Goal: Task Accomplishment & Management: Manage account settings

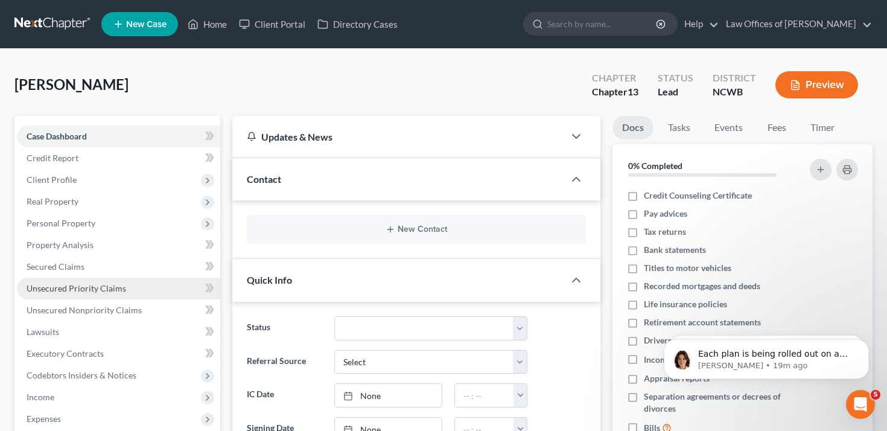
click at [122, 288] on span "Unsecured Priority Claims" at bounding box center [77, 288] width 100 height 10
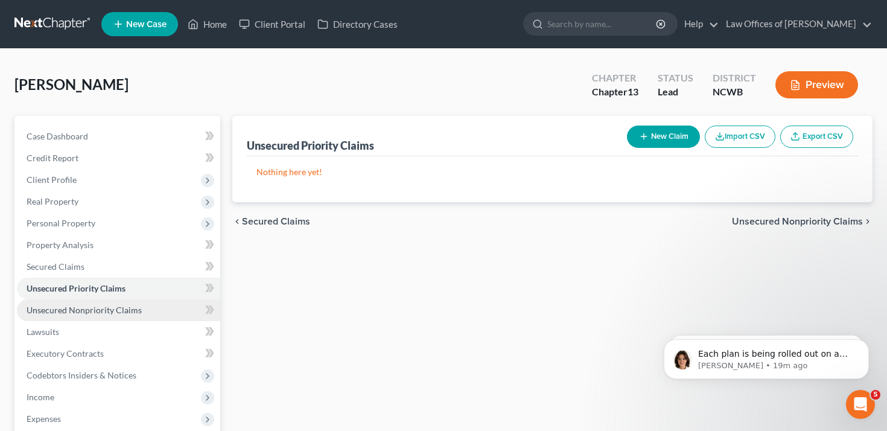
click at [127, 314] on span "Unsecured Nonpriority Claims" at bounding box center [84, 310] width 115 height 10
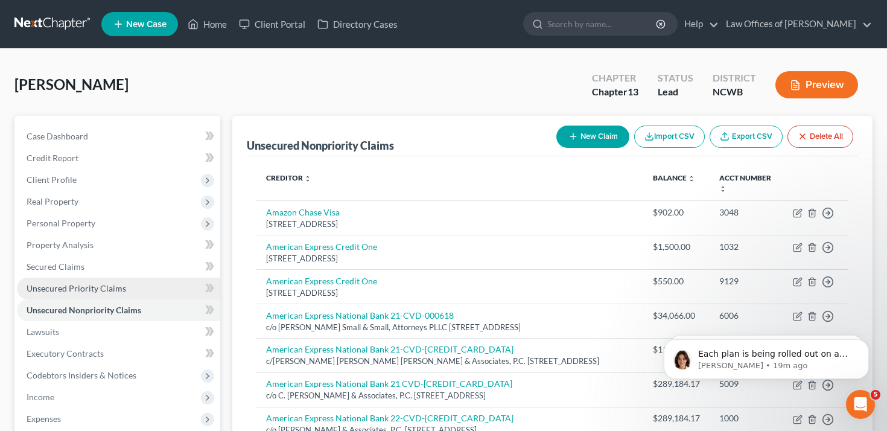
click at [160, 282] on link "Unsecured Priority Claims" at bounding box center [118, 288] width 203 height 22
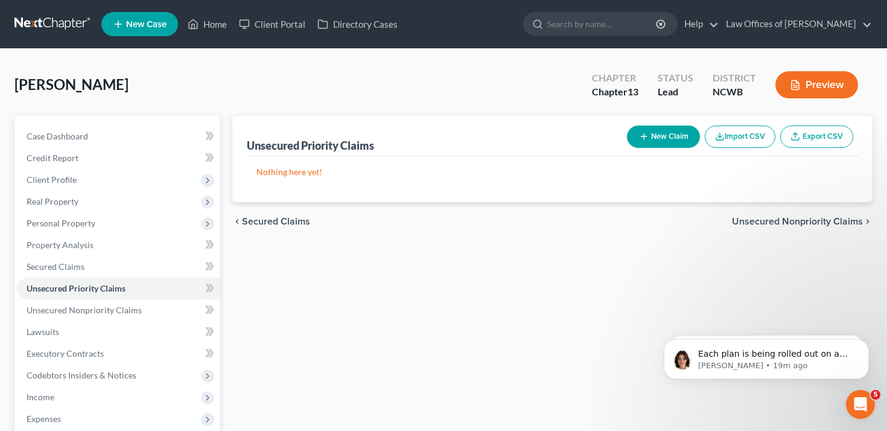
click at [803, 136] on link "Export CSV" at bounding box center [816, 136] width 73 height 22
click at [735, 135] on button "Import CSV" at bounding box center [740, 136] width 71 height 22
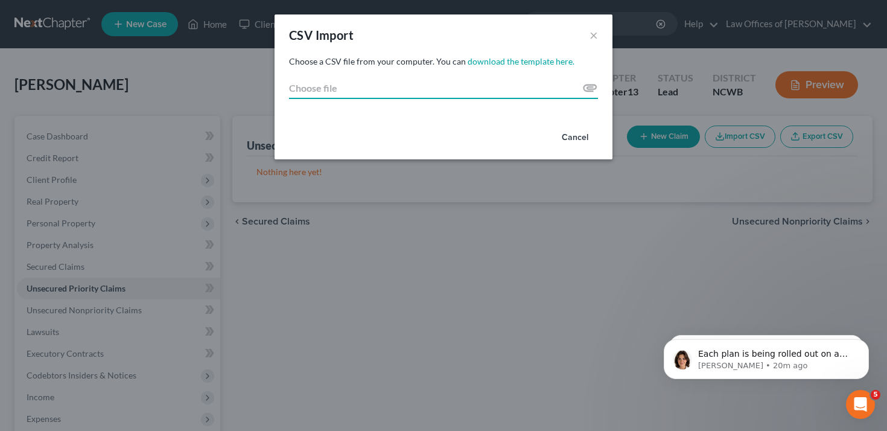
click at [584, 87] on input "Choose file" at bounding box center [443, 88] width 309 height 22
type input "C:\fakepath\Creditor_Import_Template completed by client.csv"
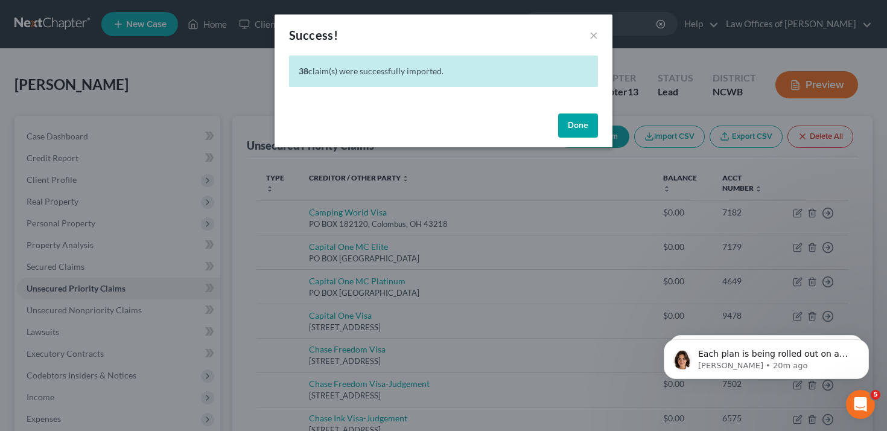
click at [580, 124] on button "Done" at bounding box center [578, 125] width 40 height 24
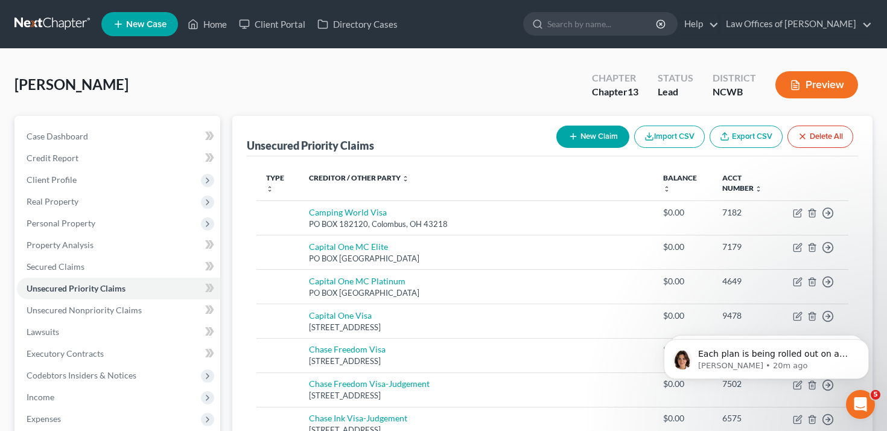
scroll to position [92, 0]
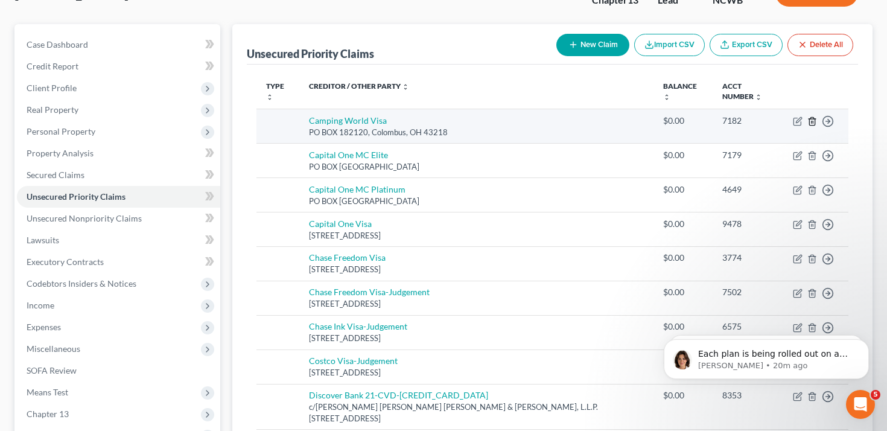
click at [811, 123] on icon "button" at bounding box center [812, 121] width 10 height 10
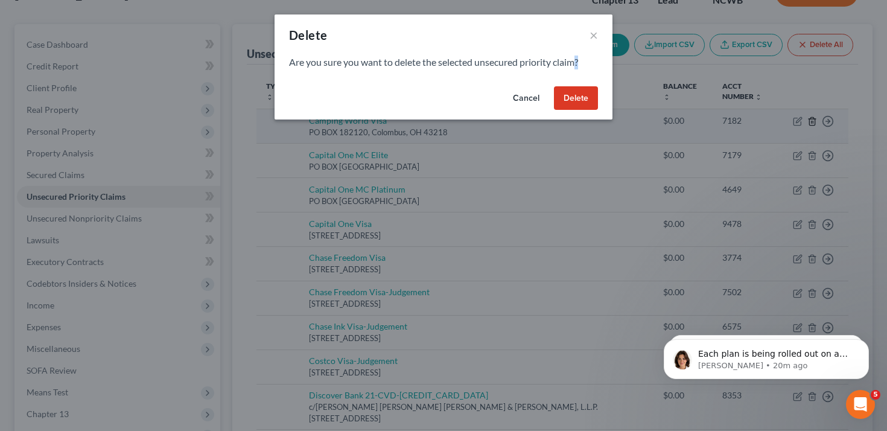
click at [811, 123] on div "Delete × Are you sure you want to delete the selected unsecured priority claim?…" at bounding box center [443, 215] width 887 height 431
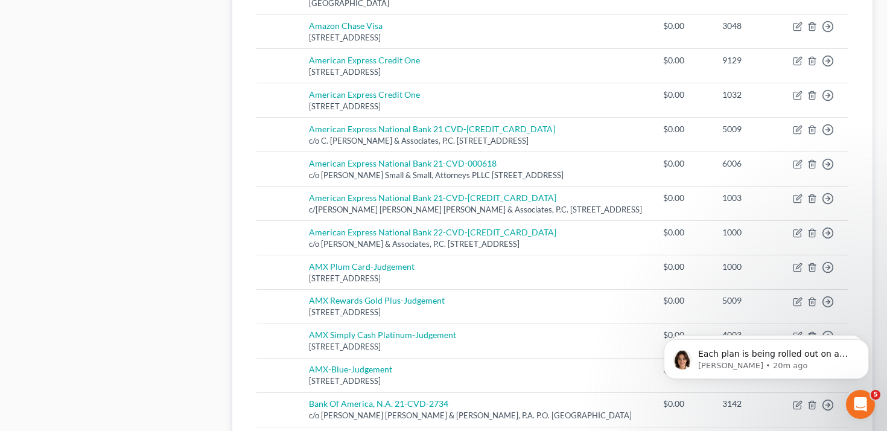
scroll to position [1251, 0]
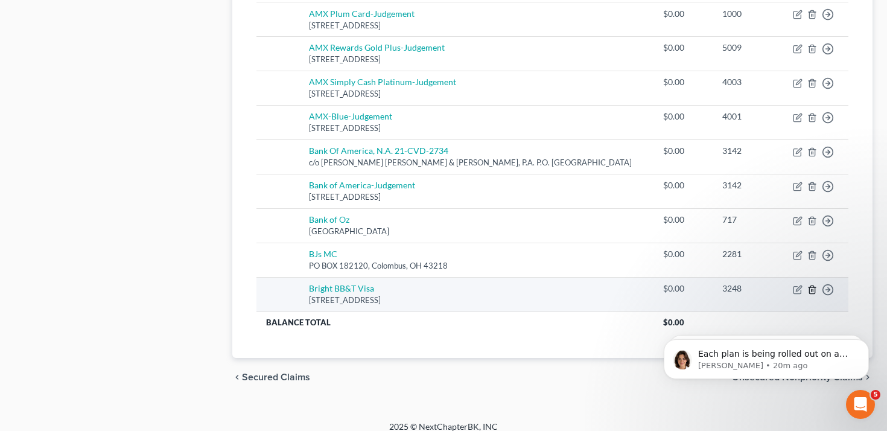
click at [812, 289] on line "button" at bounding box center [812, 290] width 0 height 2
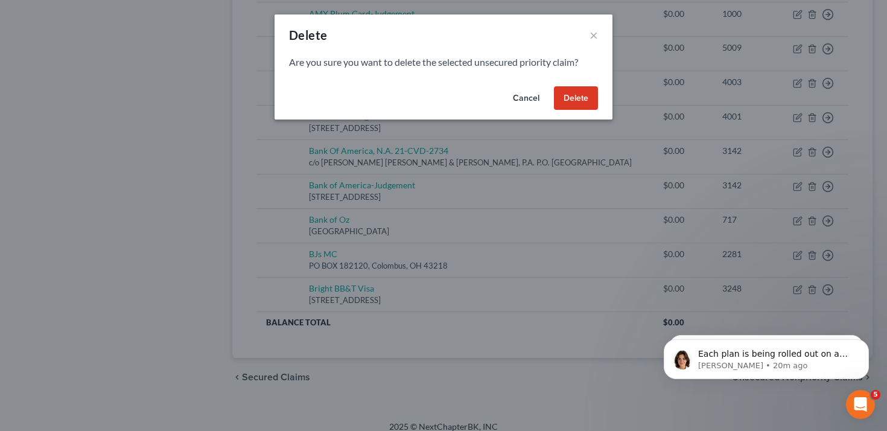
click at [581, 93] on button "Delete" at bounding box center [576, 98] width 44 height 24
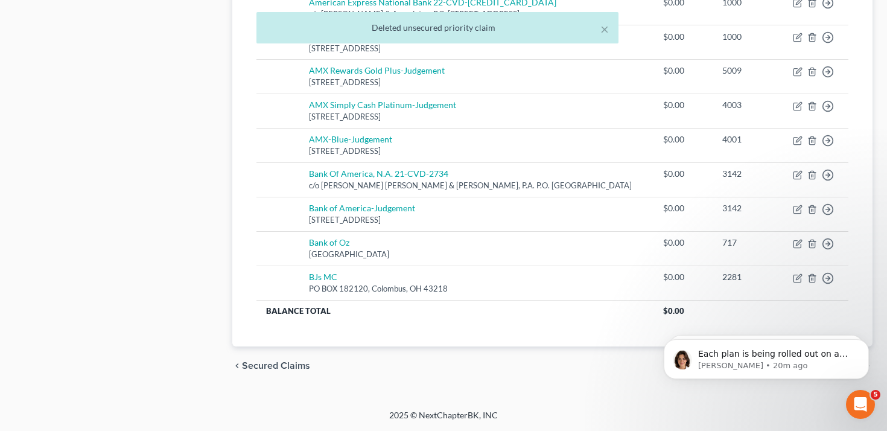
scroll to position [1217, 0]
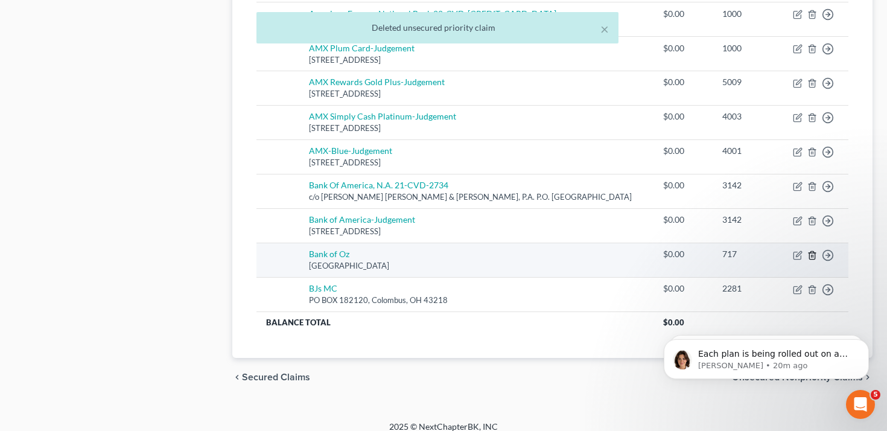
click at [812, 250] on icon "button" at bounding box center [812, 255] width 10 height 10
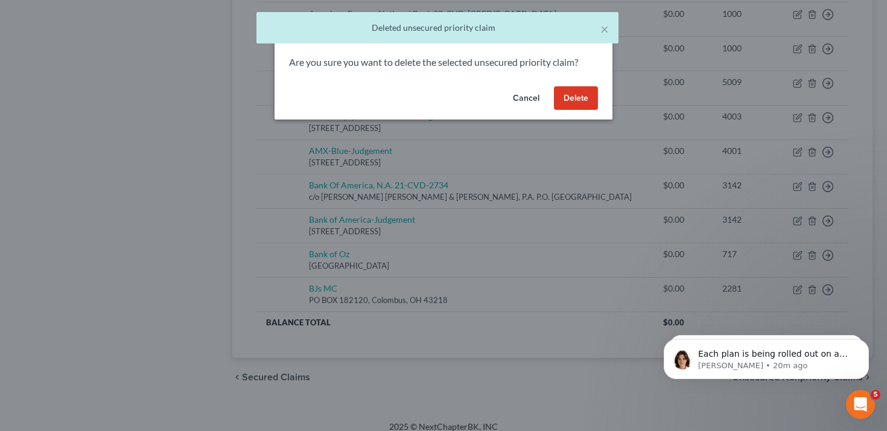
click at [571, 97] on button "Delete" at bounding box center [576, 98] width 44 height 24
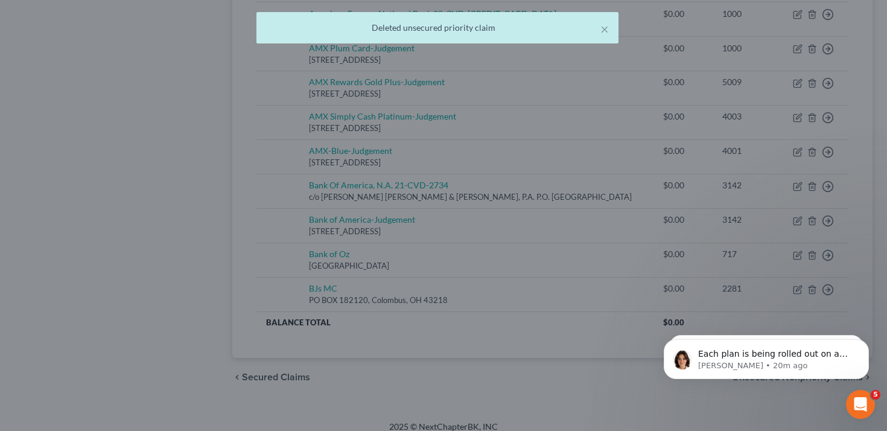
scroll to position [1182, 0]
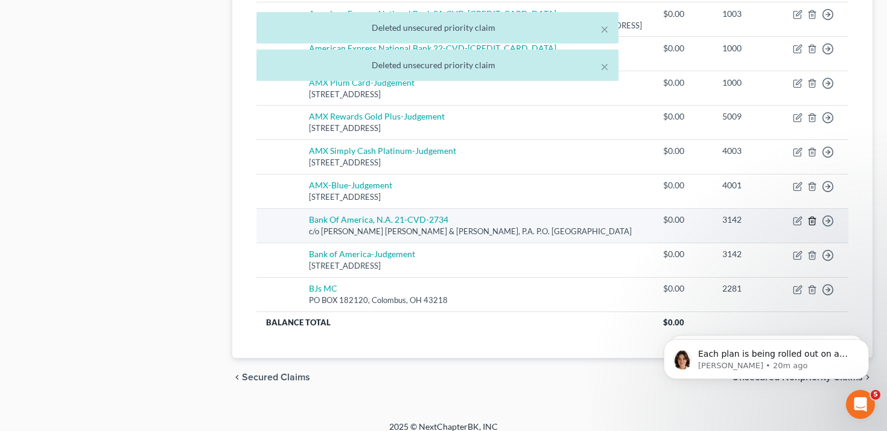
click at [812, 220] on line "button" at bounding box center [812, 221] width 0 height 2
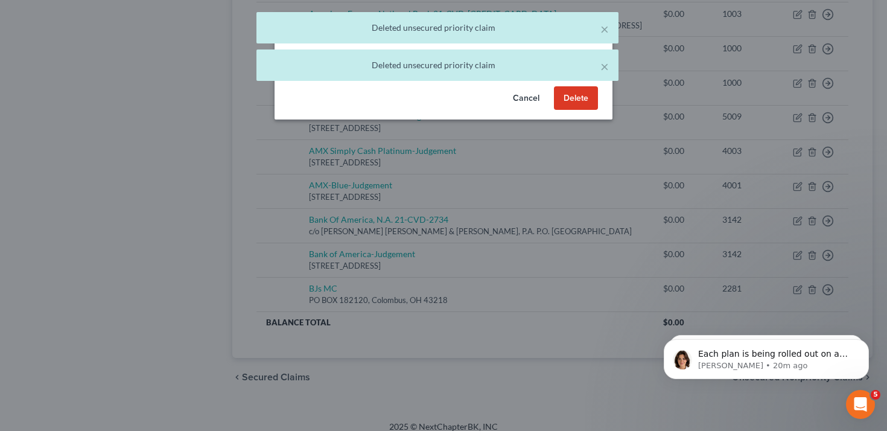
click at [577, 99] on button "Delete" at bounding box center [576, 98] width 44 height 24
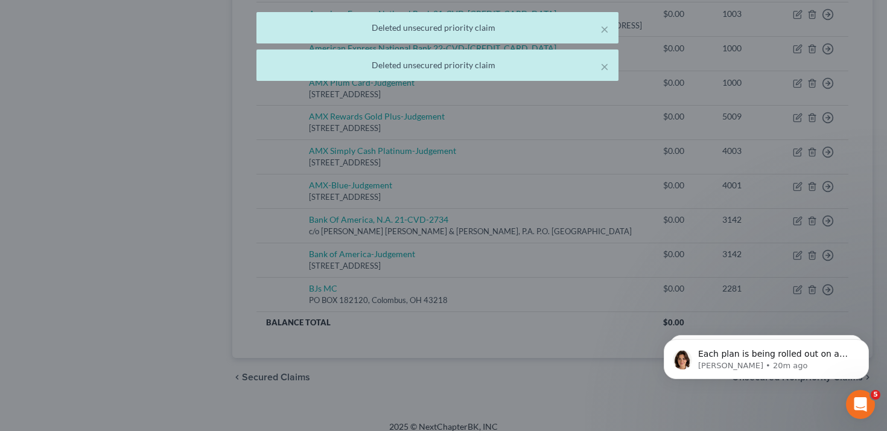
scroll to position [1148, 0]
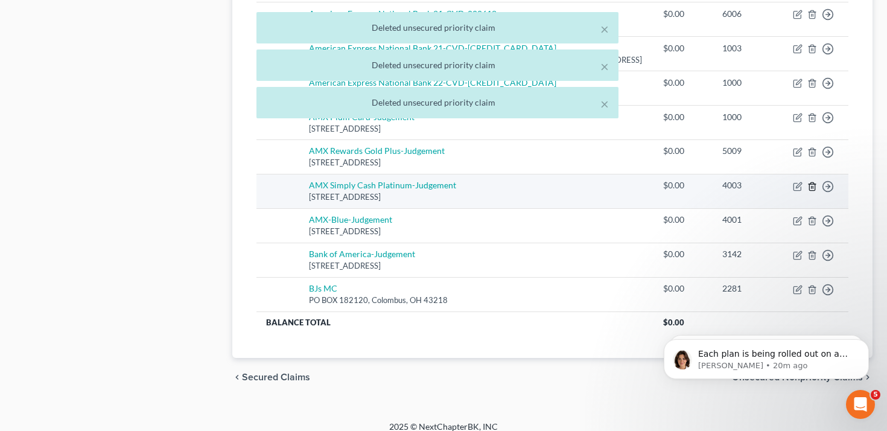
click at [812, 182] on icon "button" at bounding box center [812, 187] width 10 height 10
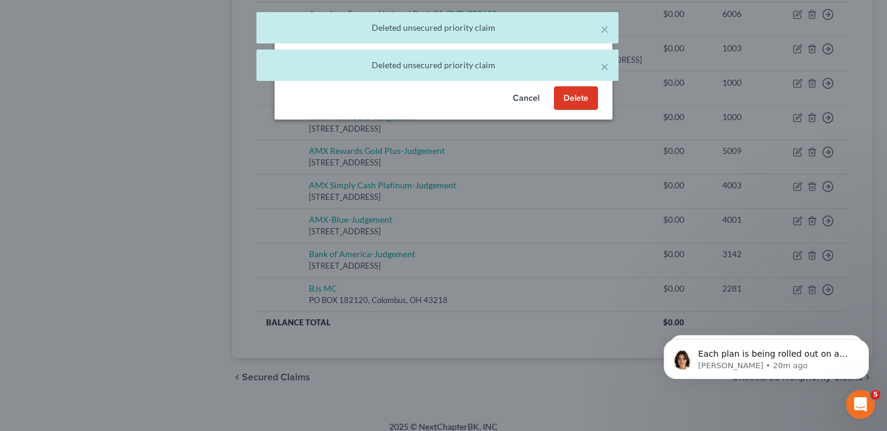
click at [576, 101] on button "Delete" at bounding box center [576, 98] width 44 height 24
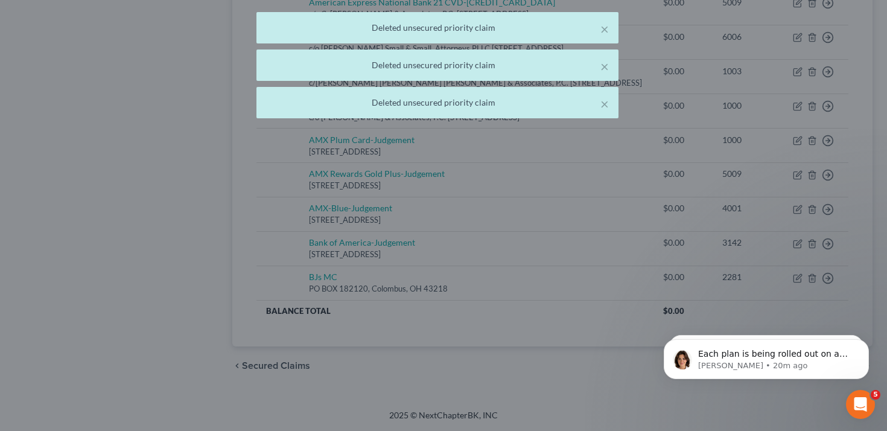
scroll to position [1113, 0]
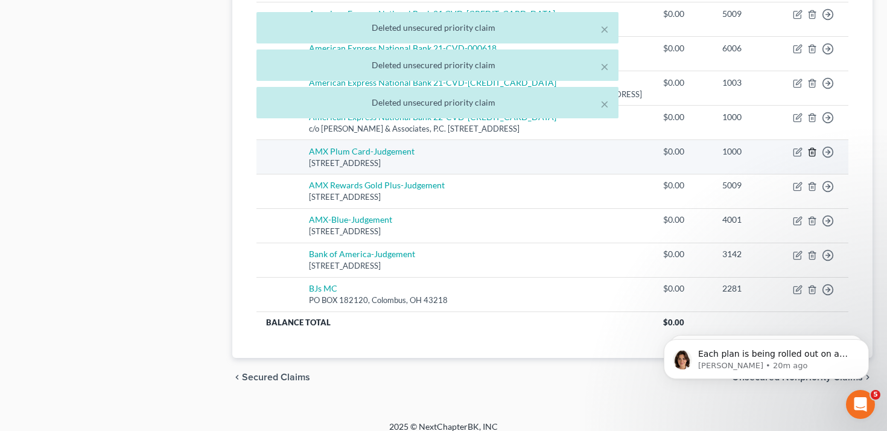
click at [811, 147] on icon "button" at bounding box center [812, 152] width 10 height 10
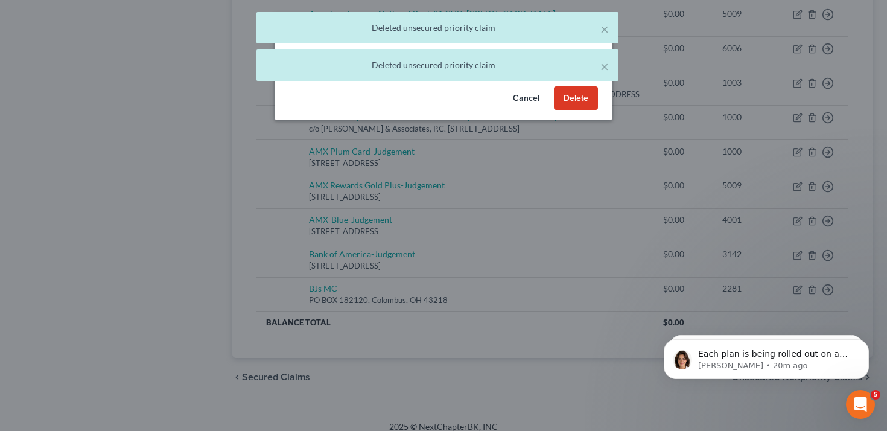
click at [571, 98] on button "Delete" at bounding box center [576, 98] width 44 height 24
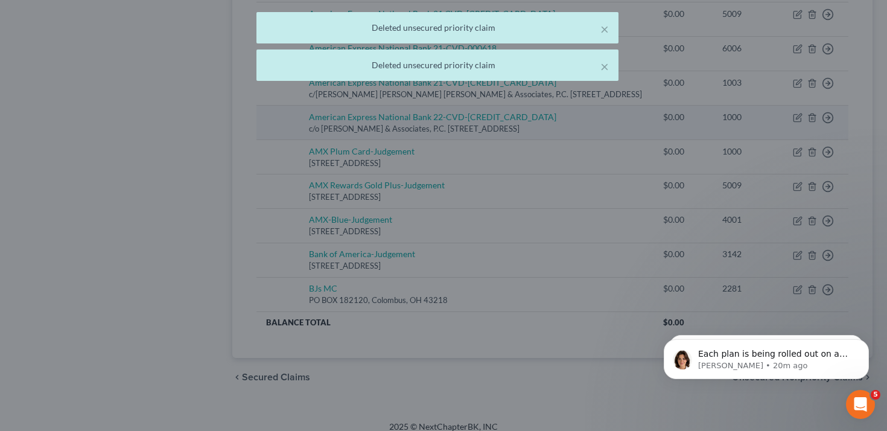
scroll to position [1079, 0]
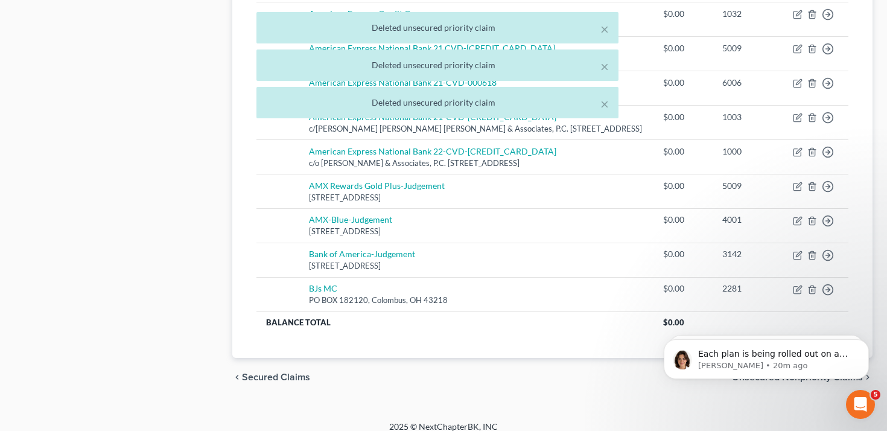
click at [814, 107] on div "× Deleted unsecured priority claim × Deleted unsecured priority claim × Deleted…" at bounding box center [437, 68] width 887 height 112
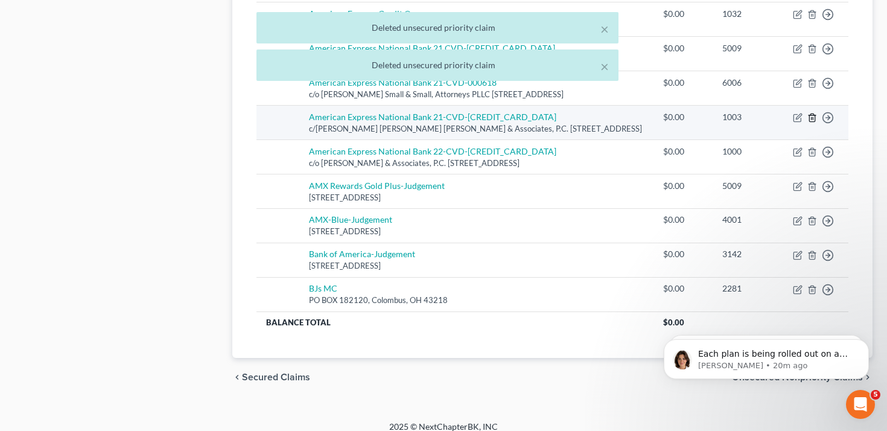
click at [812, 113] on icon "button" at bounding box center [812, 118] width 10 height 10
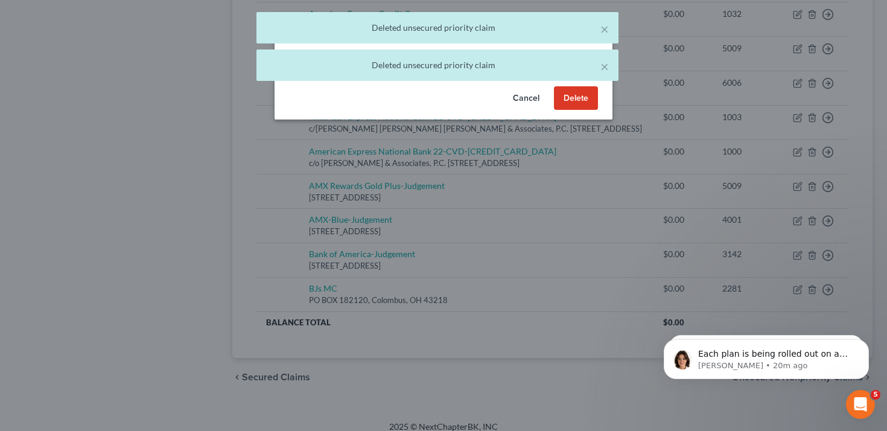
click at [591, 95] on button "Delete" at bounding box center [576, 98] width 44 height 24
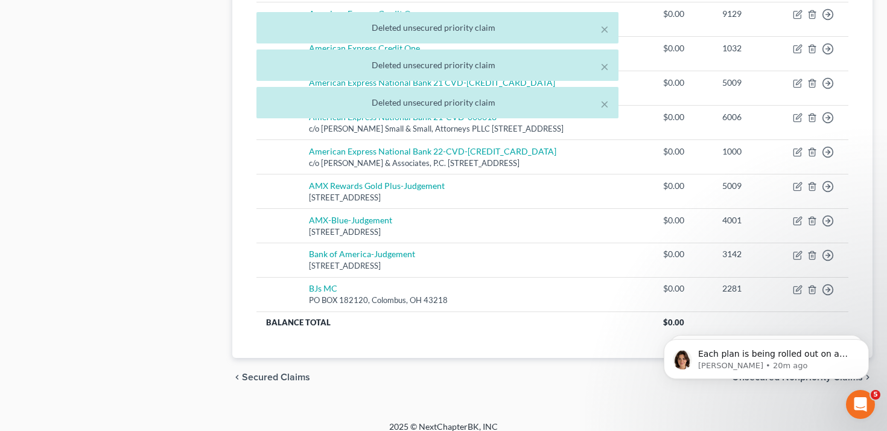
scroll to position [978, 0]
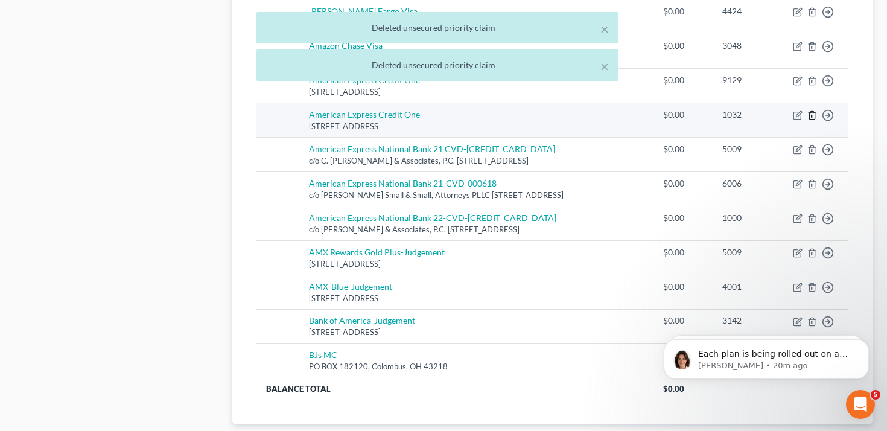
click at [813, 110] on icon "button" at bounding box center [812, 115] width 10 height 10
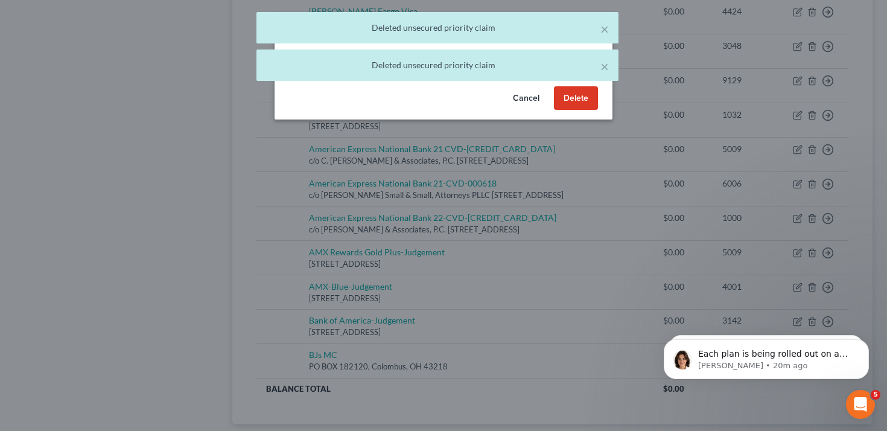
click at [596, 105] on button "Delete" at bounding box center [576, 98] width 44 height 24
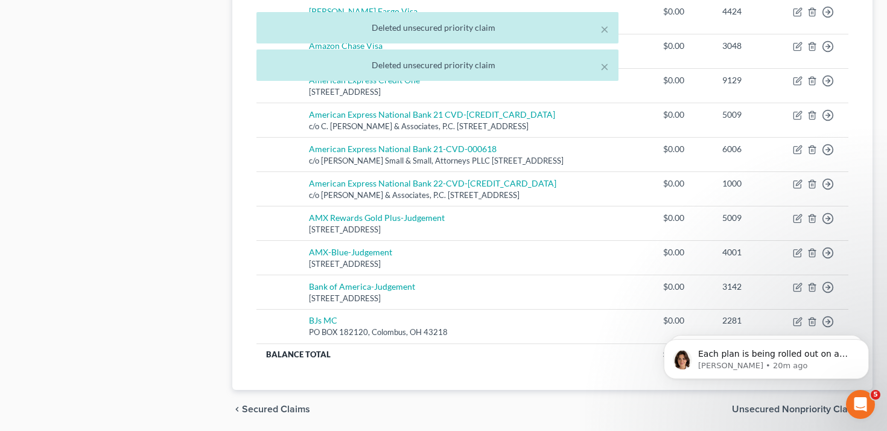
click at [811, 59] on div "× Deleted unsecured priority claim × Deleted unsecured priority claim" at bounding box center [437, 49] width 887 height 75
click at [811, 65] on div "× Deleted unsecured priority claim × Deleted unsecured priority claim" at bounding box center [437, 49] width 887 height 75
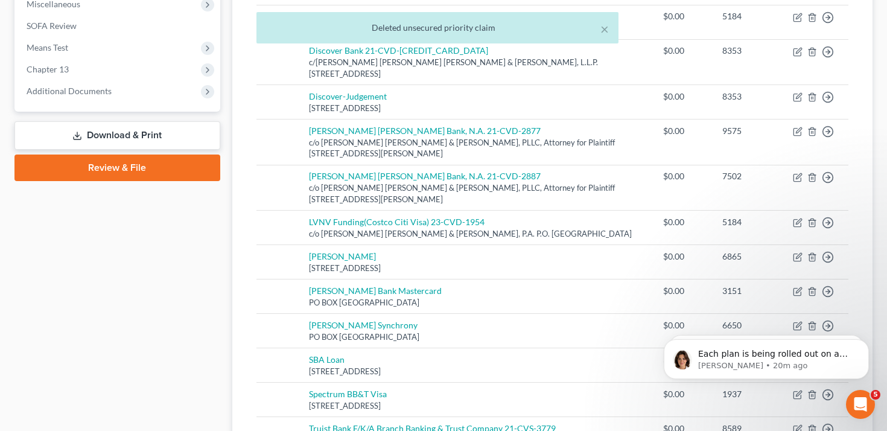
scroll to position [0, 0]
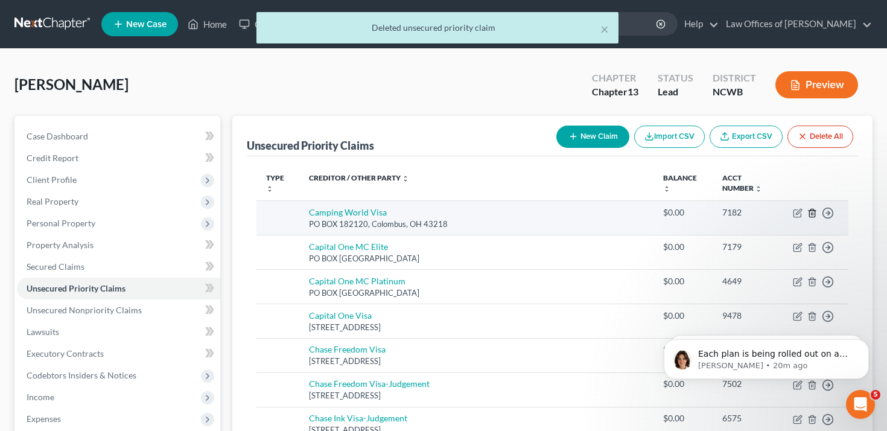
click at [813, 208] on icon "button" at bounding box center [812, 213] width 10 height 10
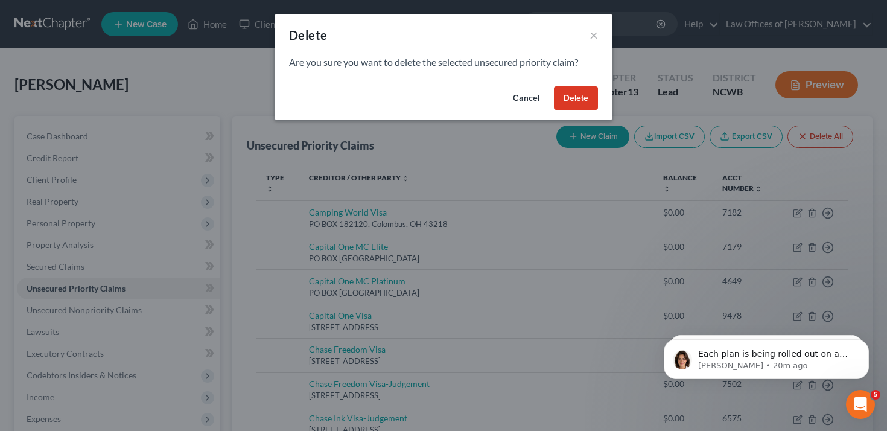
click at [582, 92] on button "Delete" at bounding box center [576, 98] width 44 height 24
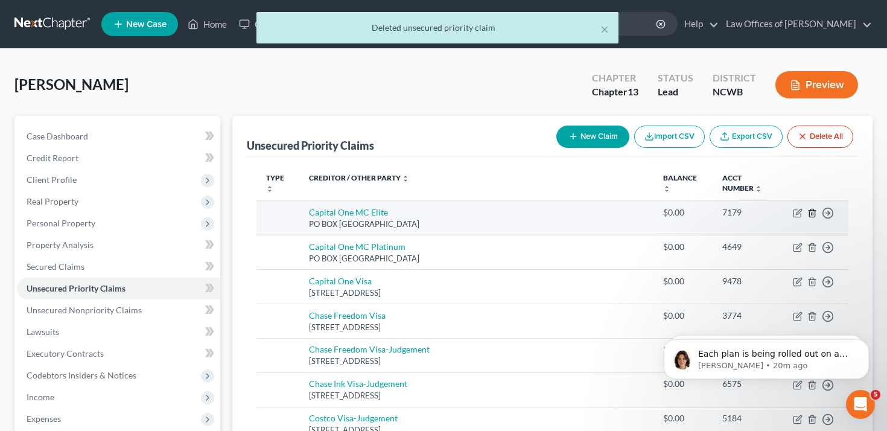
click at [810, 215] on icon "button" at bounding box center [812, 213] width 10 height 10
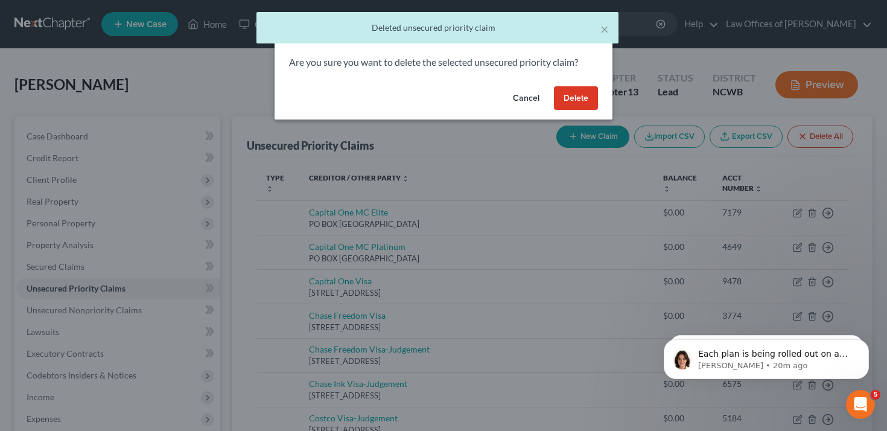
click at [591, 97] on button "Delete" at bounding box center [576, 98] width 44 height 24
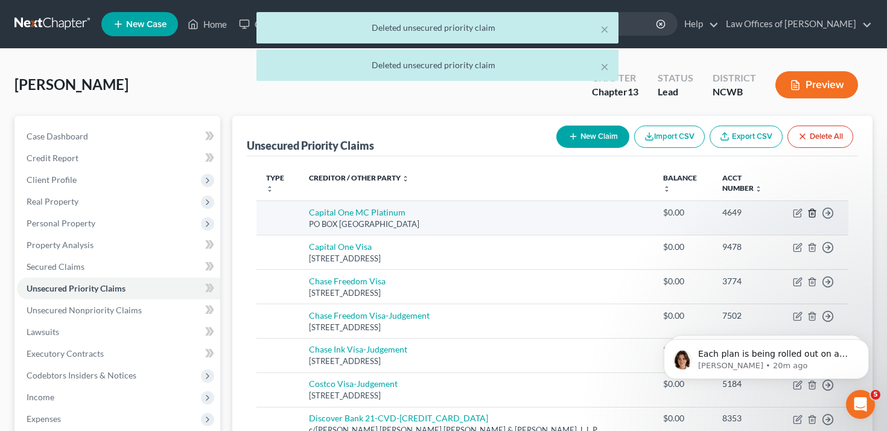
click at [811, 214] on icon "button" at bounding box center [812, 213] width 10 height 10
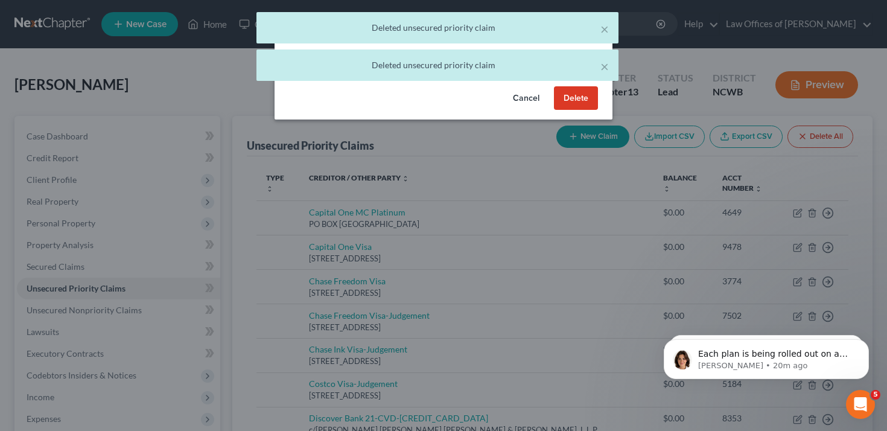
click at [578, 93] on button "Delete" at bounding box center [576, 98] width 44 height 24
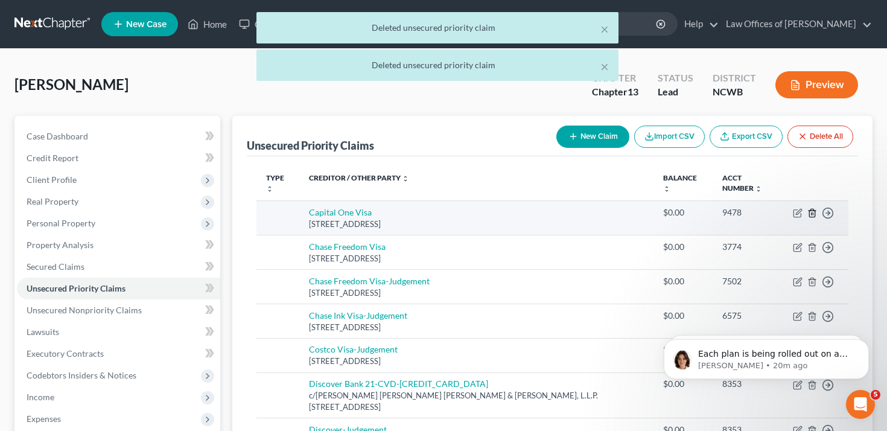
click at [811, 212] on icon "button" at bounding box center [812, 213] width 10 height 10
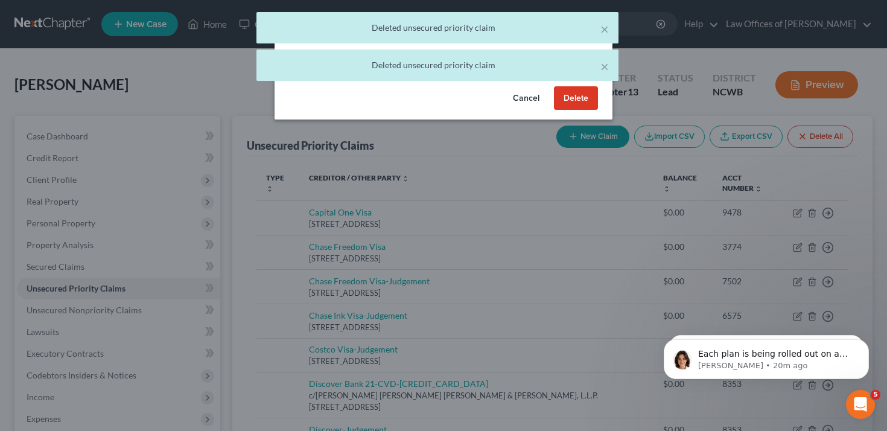
click at [586, 98] on button "Delete" at bounding box center [576, 98] width 44 height 24
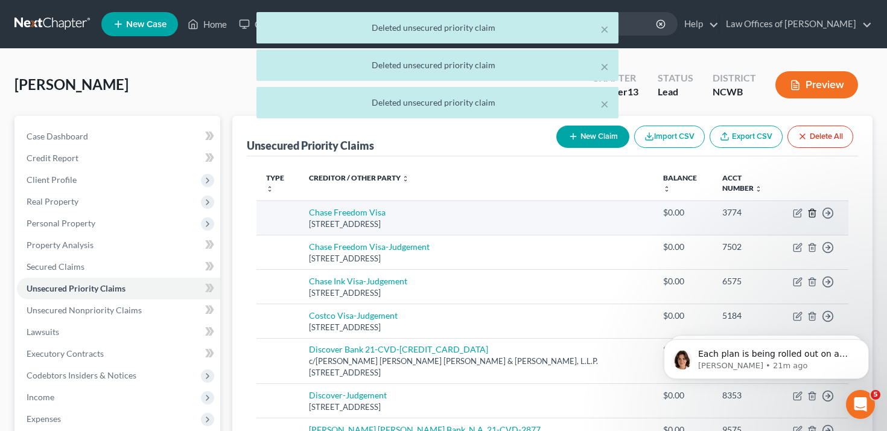
click at [813, 208] on icon "button" at bounding box center [812, 213] width 10 height 10
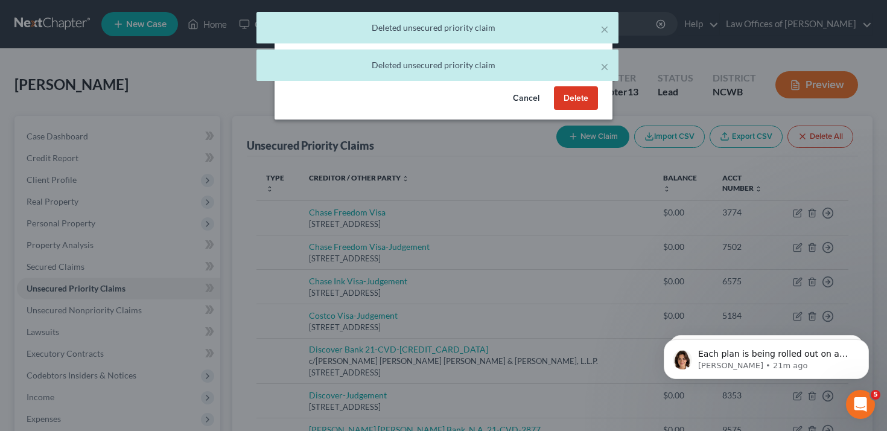
click at [587, 106] on button "Delete" at bounding box center [576, 98] width 44 height 24
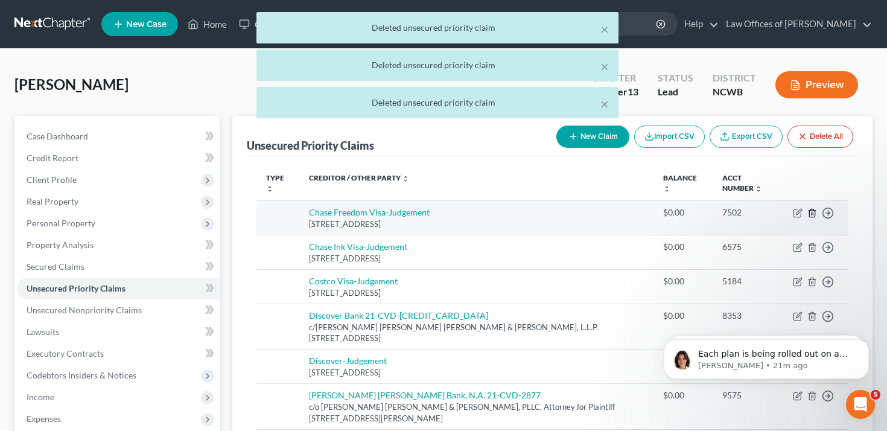
click at [810, 214] on icon "button" at bounding box center [812, 213] width 10 height 10
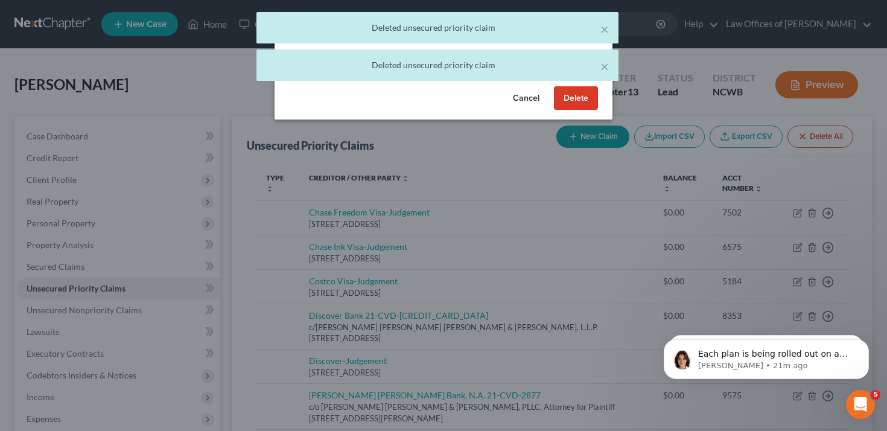
click at [573, 93] on button "Delete" at bounding box center [576, 98] width 44 height 24
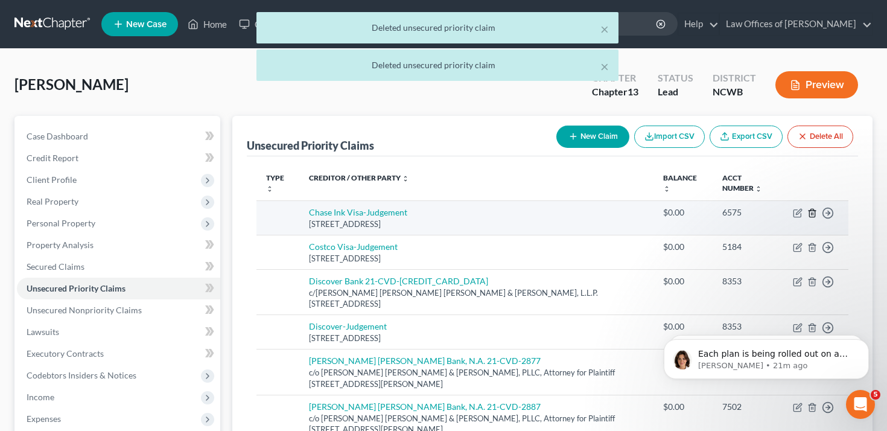
click at [811, 214] on icon "button" at bounding box center [812, 213] width 10 height 10
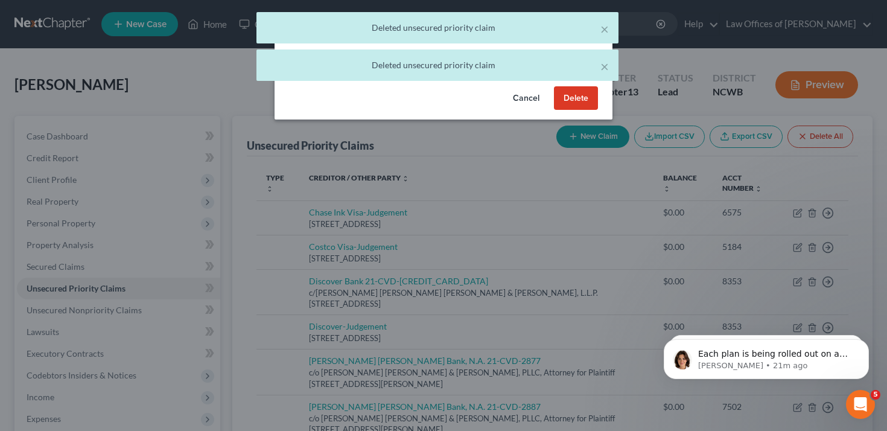
click at [590, 103] on button "Delete" at bounding box center [576, 98] width 44 height 24
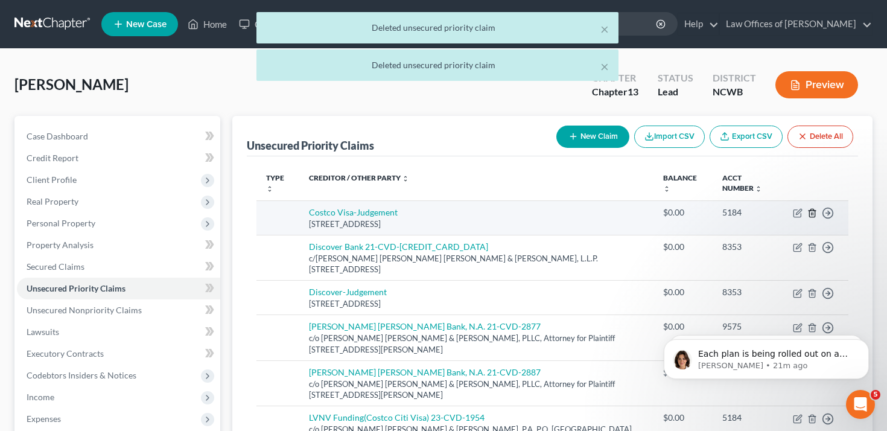
click at [811, 213] on line "button" at bounding box center [811, 213] width 0 height 2
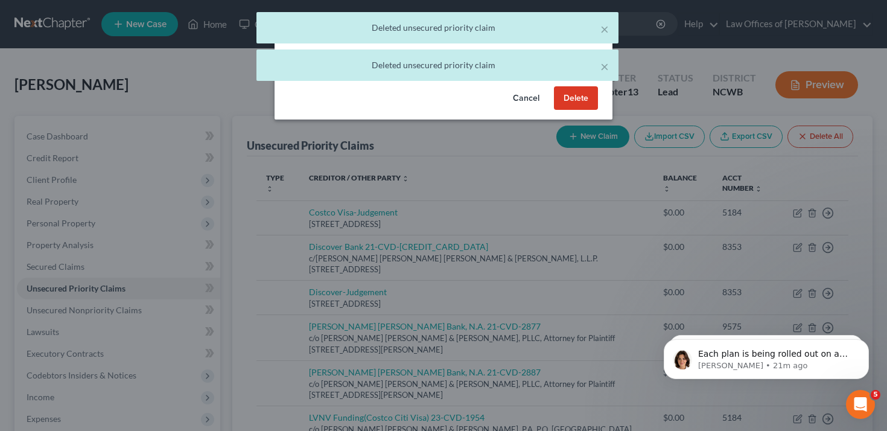
click at [587, 107] on button "Delete" at bounding box center [576, 98] width 44 height 24
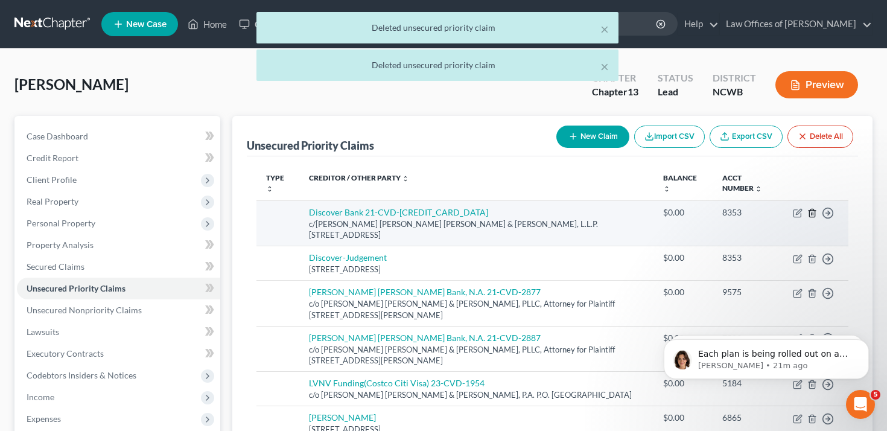
click at [809, 212] on icon "button" at bounding box center [812, 213] width 10 height 10
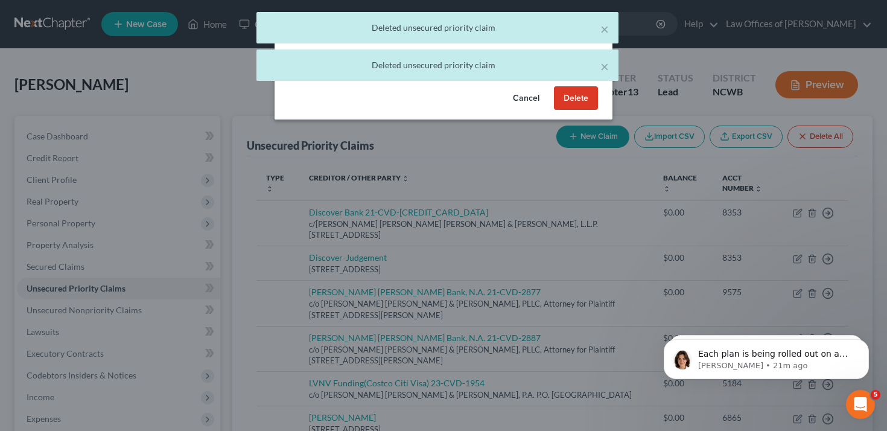
click at [578, 95] on button "Delete" at bounding box center [576, 98] width 44 height 24
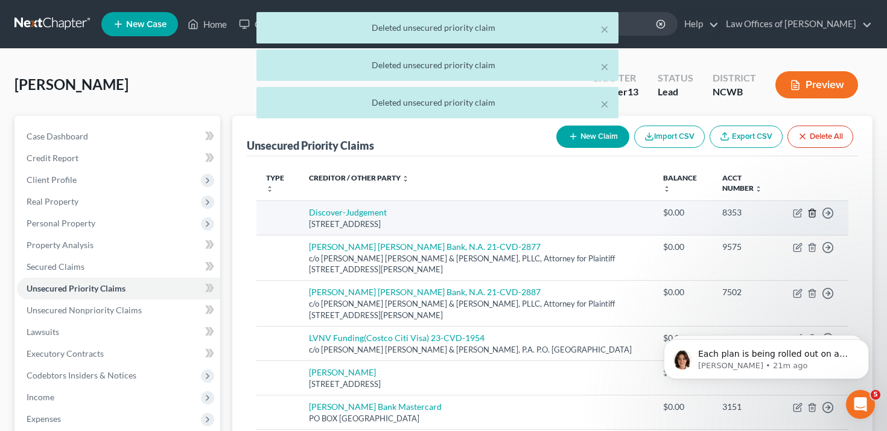
click at [811, 213] on line "button" at bounding box center [811, 213] width 0 height 2
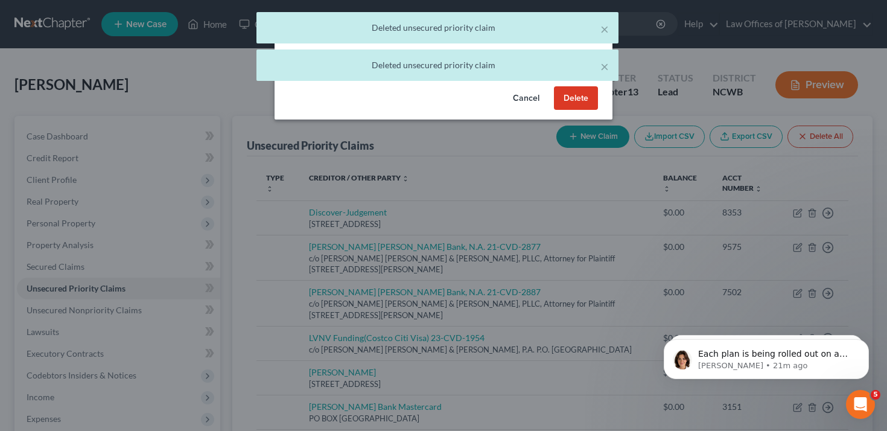
click at [583, 102] on button "Delete" at bounding box center [576, 98] width 44 height 24
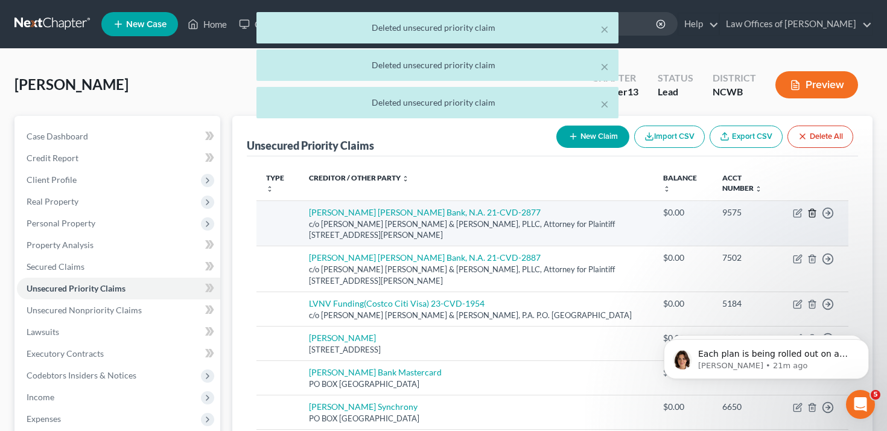
click at [812, 211] on icon "button" at bounding box center [812, 213] width 10 height 10
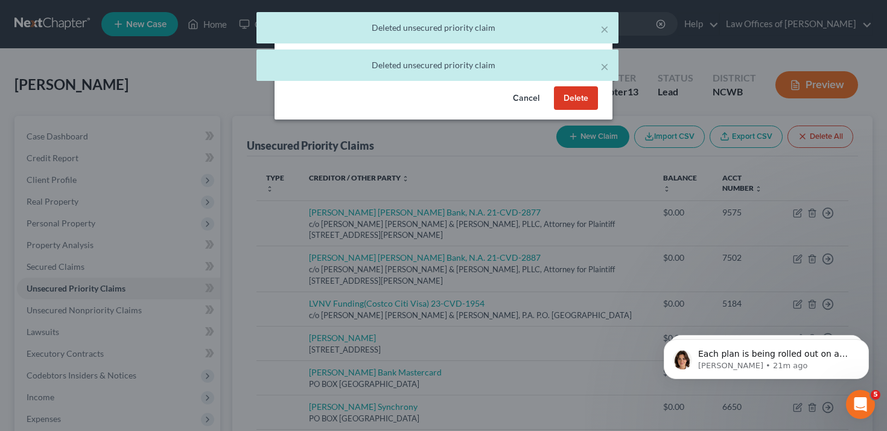
click at [581, 96] on button "Delete" at bounding box center [576, 98] width 44 height 24
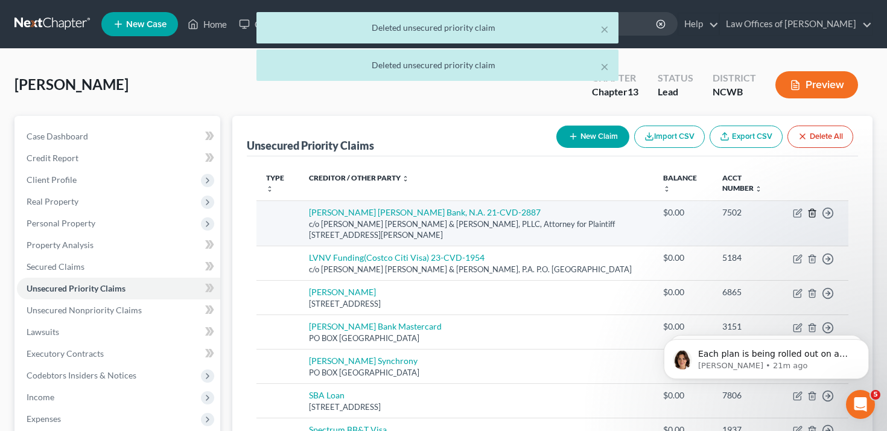
click at [814, 209] on icon "button" at bounding box center [812, 213] width 10 height 10
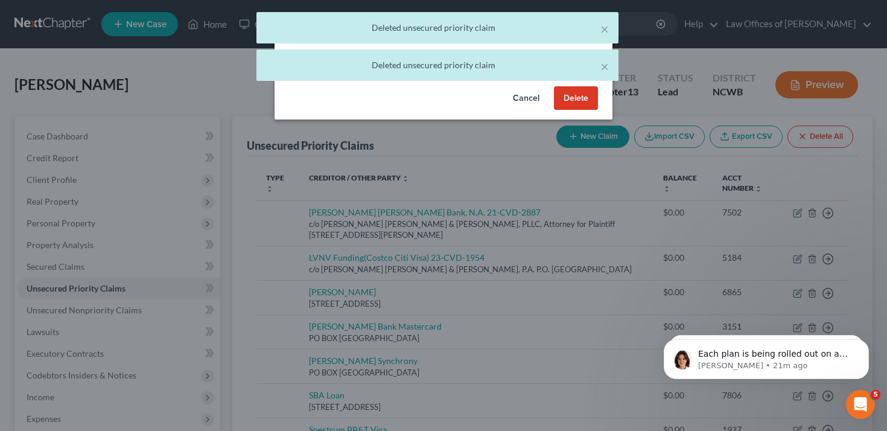
click at [569, 106] on button "Delete" at bounding box center [576, 98] width 44 height 24
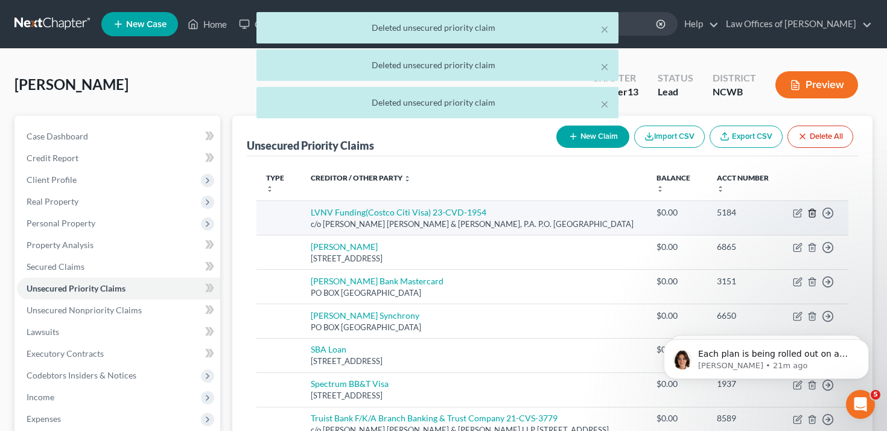
click at [810, 211] on icon "button" at bounding box center [812, 213] width 10 height 10
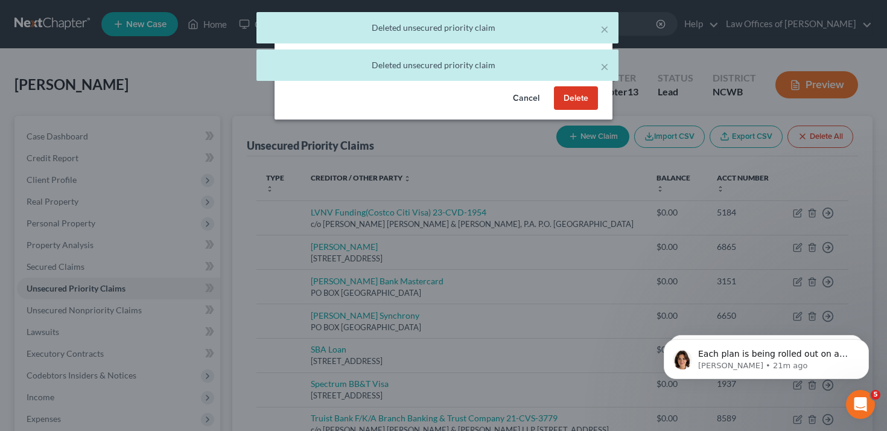
click at [580, 90] on button "Delete" at bounding box center [576, 98] width 44 height 24
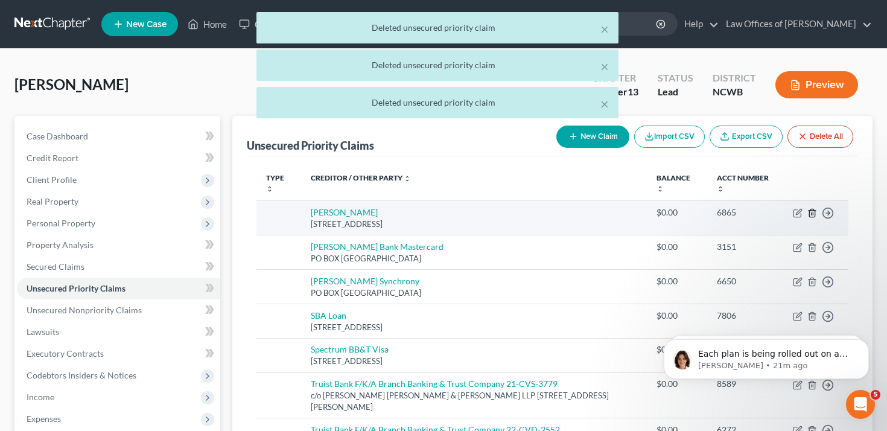
click at [811, 209] on icon "button" at bounding box center [811, 213] width 5 height 8
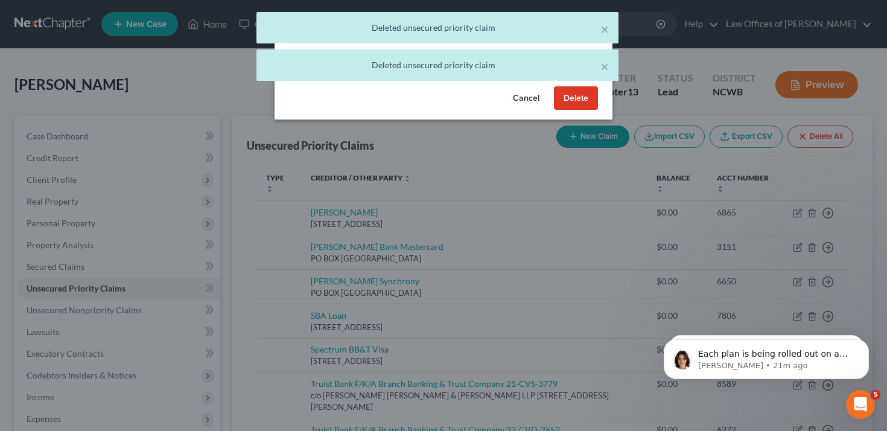
click at [583, 103] on button "Delete" at bounding box center [576, 98] width 44 height 24
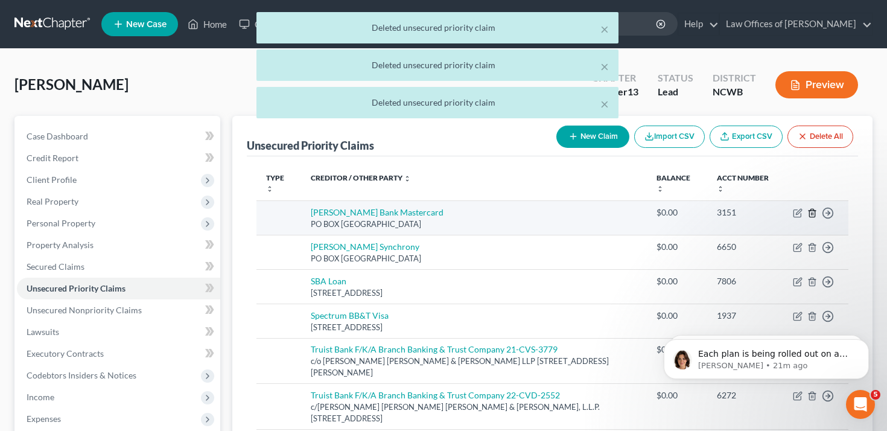
click at [808, 211] on icon "button" at bounding box center [812, 213] width 10 height 10
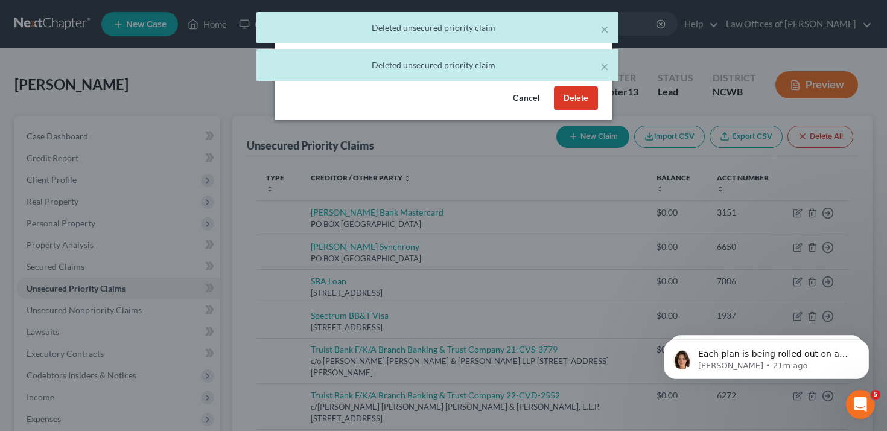
click at [578, 97] on button "Delete" at bounding box center [576, 98] width 44 height 24
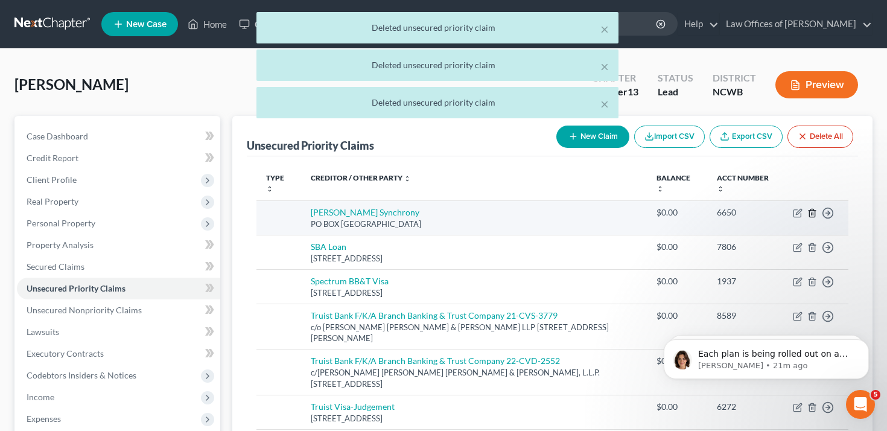
click at [809, 212] on icon "button" at bounding box center [812, 213] width 10 height 10
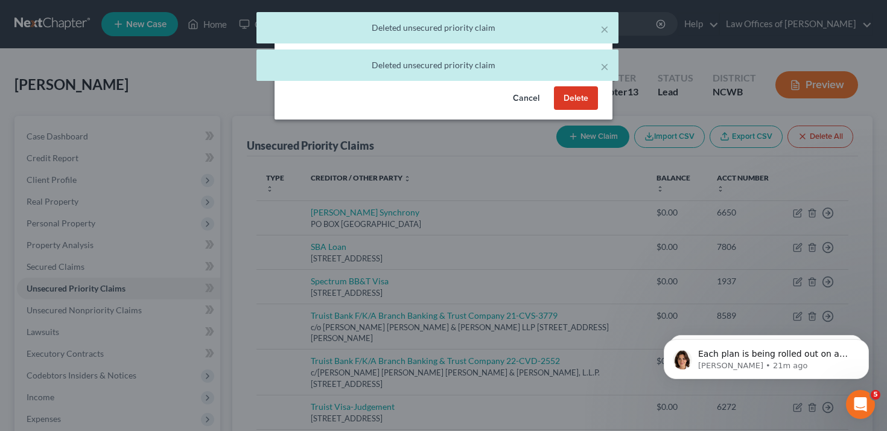
click at [578, 99] on button "Delete" at bounding box center [576, 98] width 44 height 24
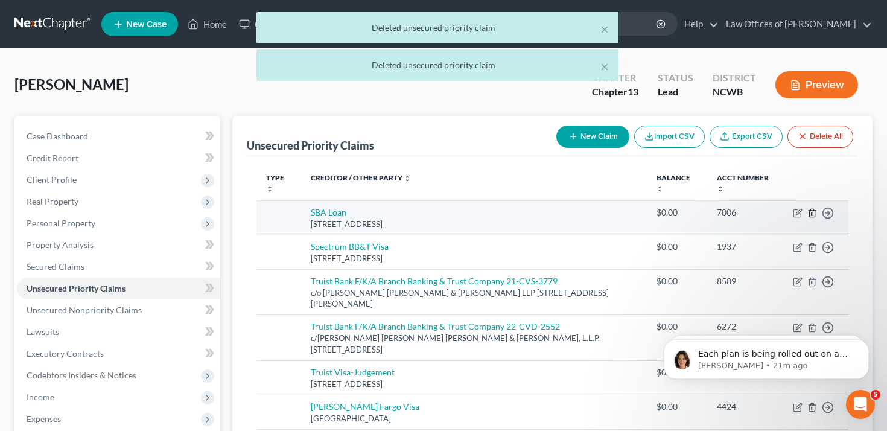
click at [812, 210] on icon "button" at bounding box center [812, 213] width 10 height 10
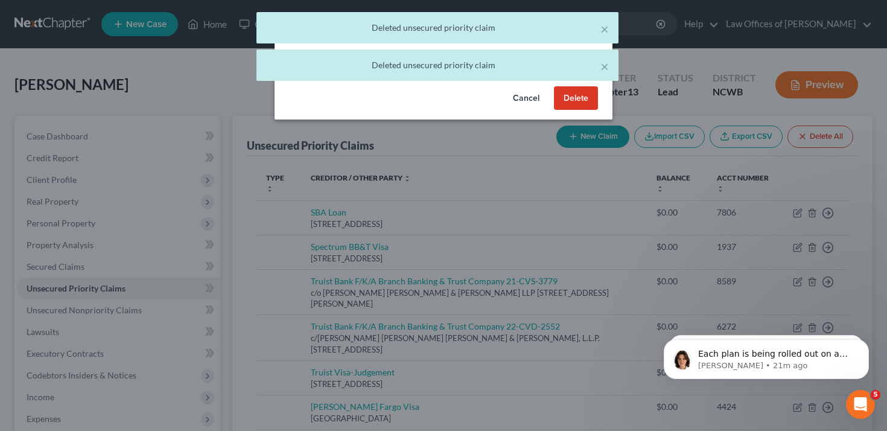
click at [578, 97] on button "Delete" at bounding box center [576, 98] width 44 height 24
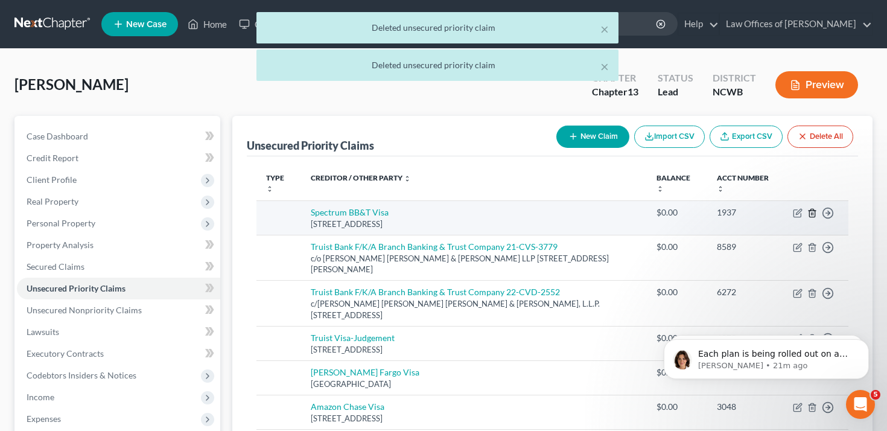
click at [810, 214] on icon "button" at bounding box center [812, 213] width 10 height 10
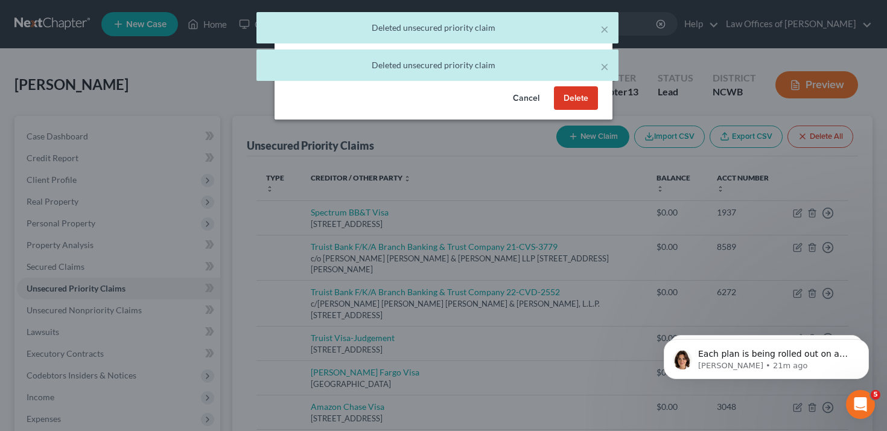
click at [580, 95] on button "Delete" at bounding box center [576, 98] width 44 height 24
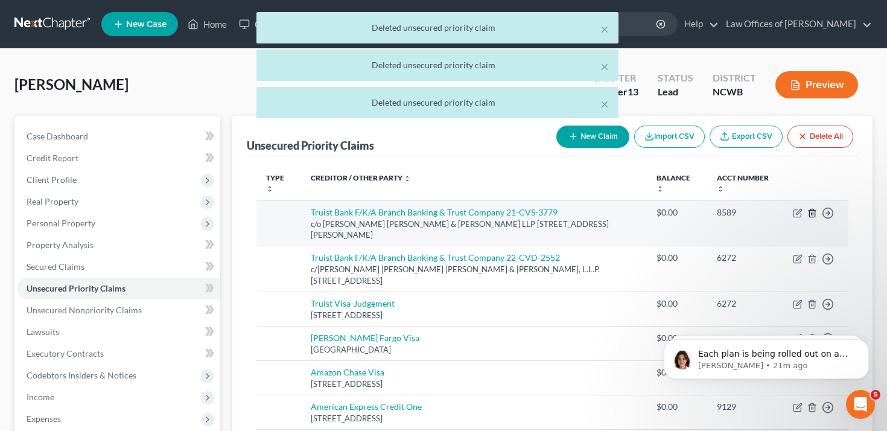
click at [810, 216] on icon "button" at bounding box center [811, 213] width 5 height 8
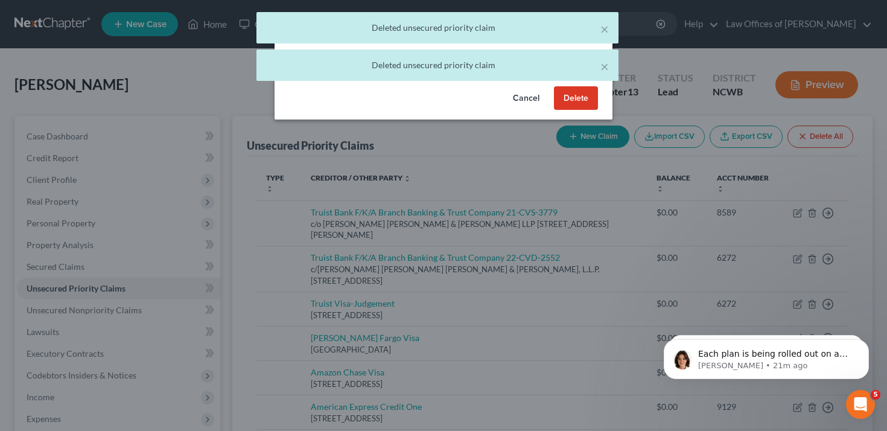
click at [584, 109] on button "Delete" at bounding box center [576, 98] width 44 height 24
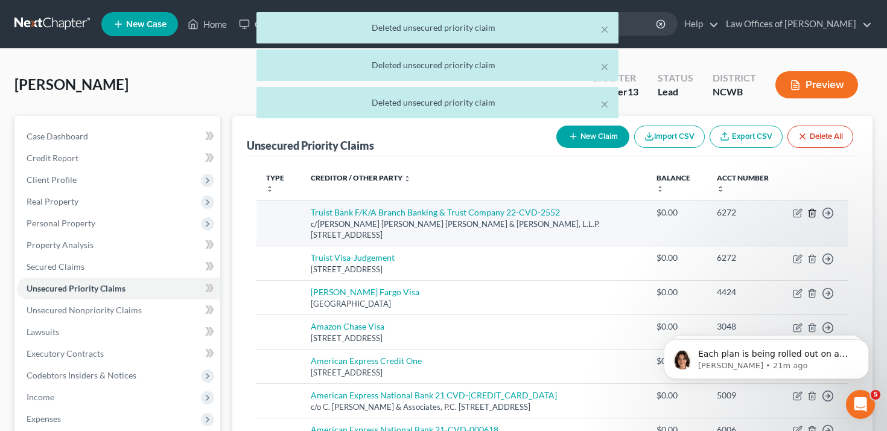
click at [814, 214] on icon "button" at bounding box center [811, 213] width 5 height 8
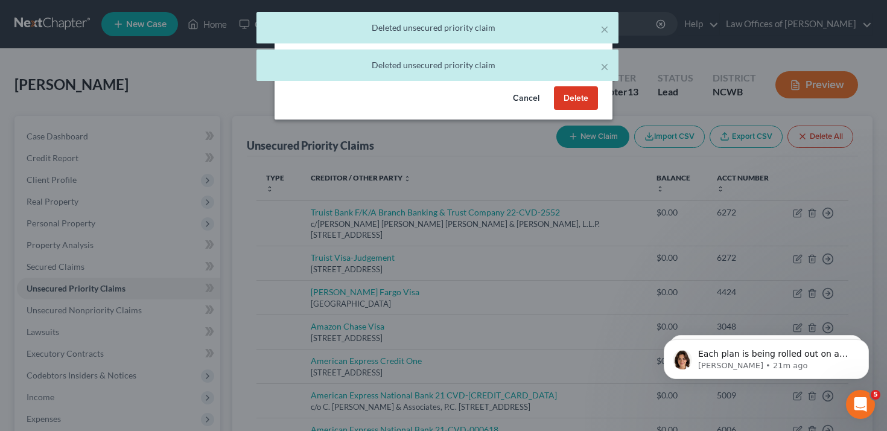
click at [575, 95] on button "Delete" at bounding box center [576, 98] width 44 height 24
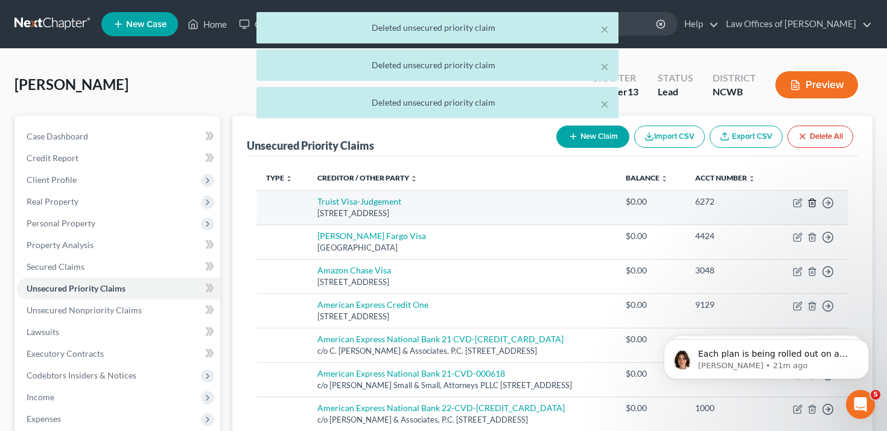
click at [811, 207] on icon "button" at bounding box center [812, 203] width 10 height 10
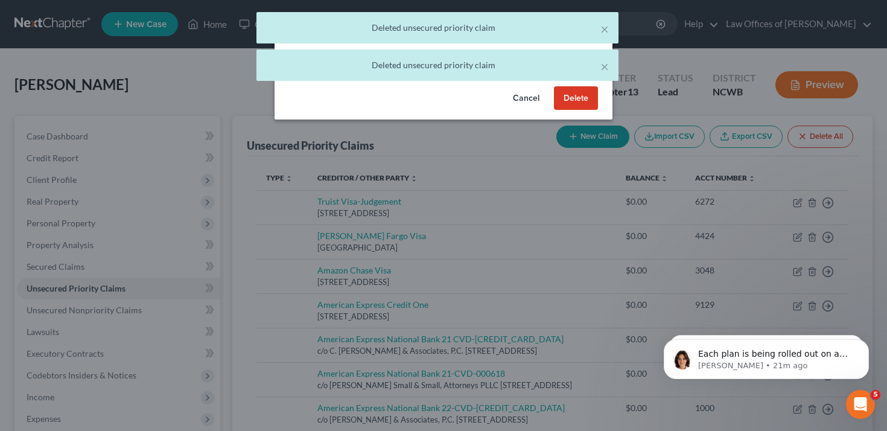
click at [565, 106] on button "Delete" at bounding box center [576, 98] width 44 height 24
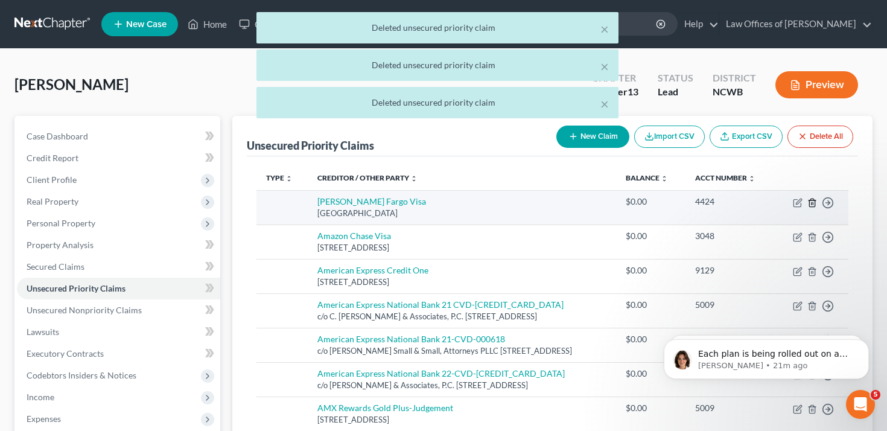
click at [813, 207] on icon "button" at bounding box center [812, 203] width 10 height 10
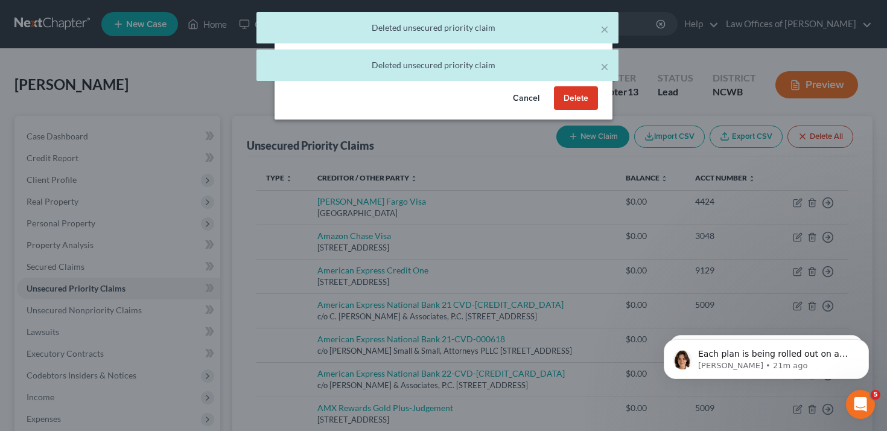
click at [577, 98] on button "Delete" at bounding box center [576, 98] width 44 height 24
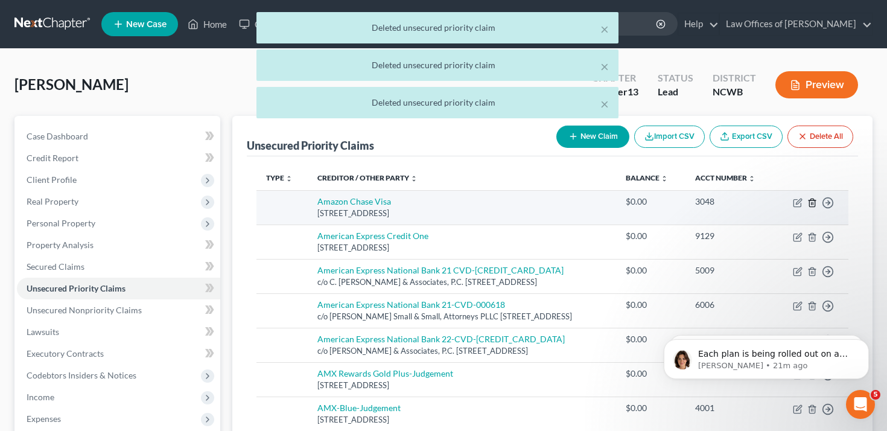
click at [808, 207] on icon "button" at bounding box center [812, 203] width 10 height 10
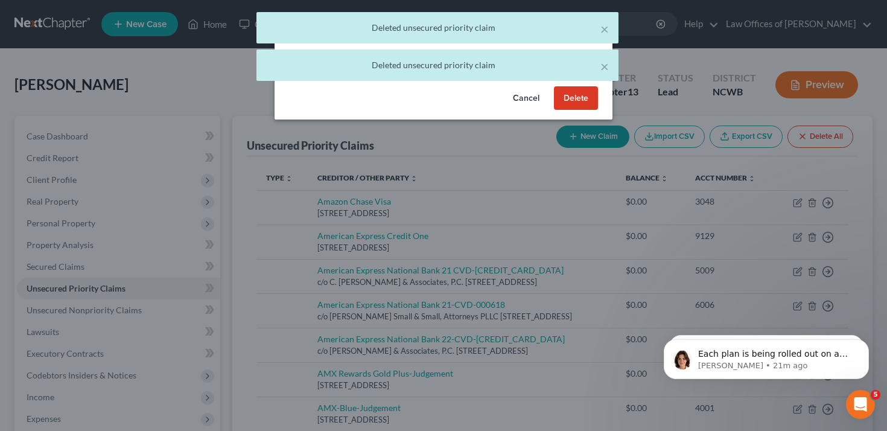
click at [581, 95] on button "Delete" at bounding box center [576, 98] width 44 height 24
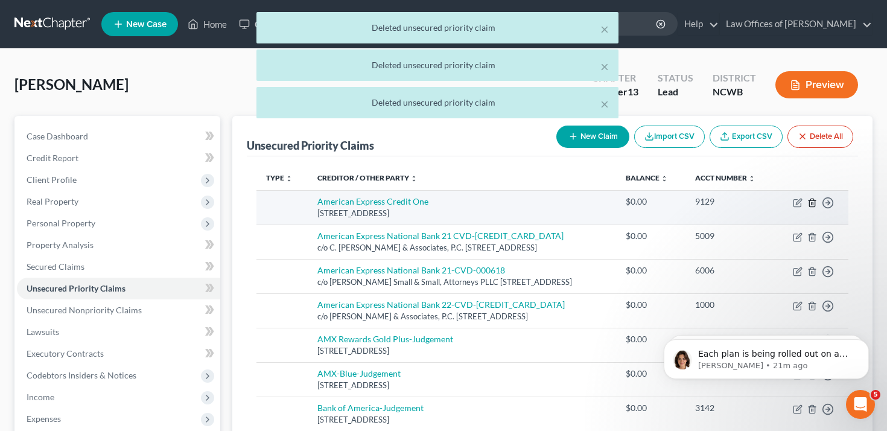
click at [810, 207] on icon "button" at bounding box center [812, 203] width 10 height 10
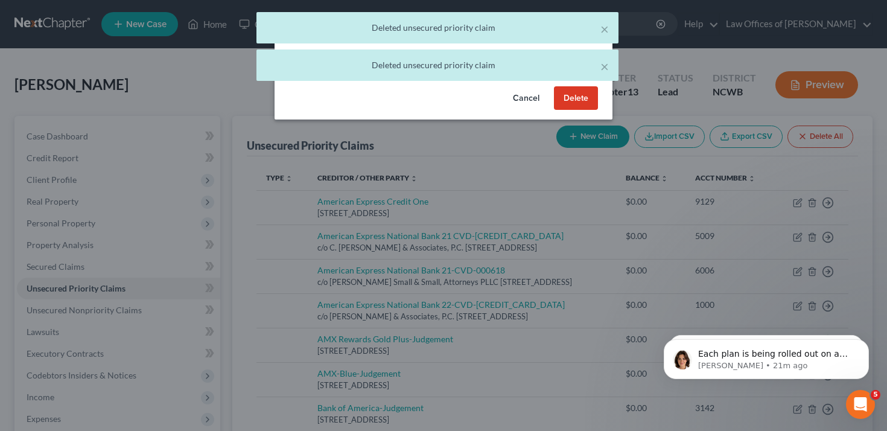
click at [574, 101] on button "Delete" at bounding box center [576, 98] width 44 height 24
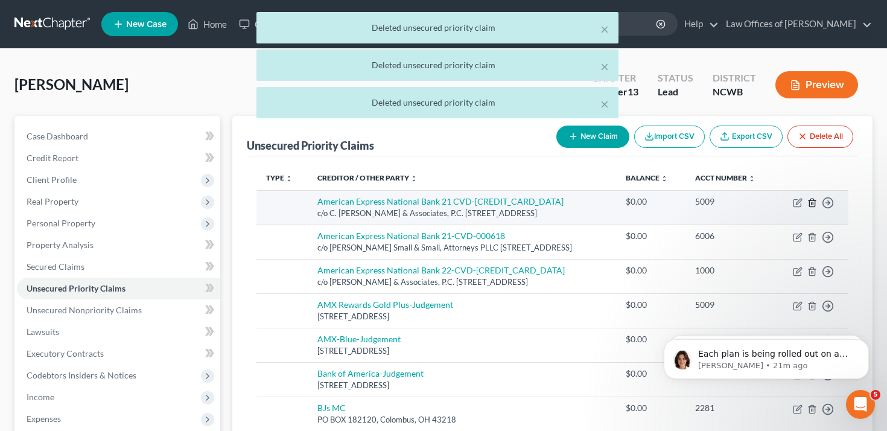
click at [808, 207] on icon "button" at bounding box center [812, 203] width 10 height 10
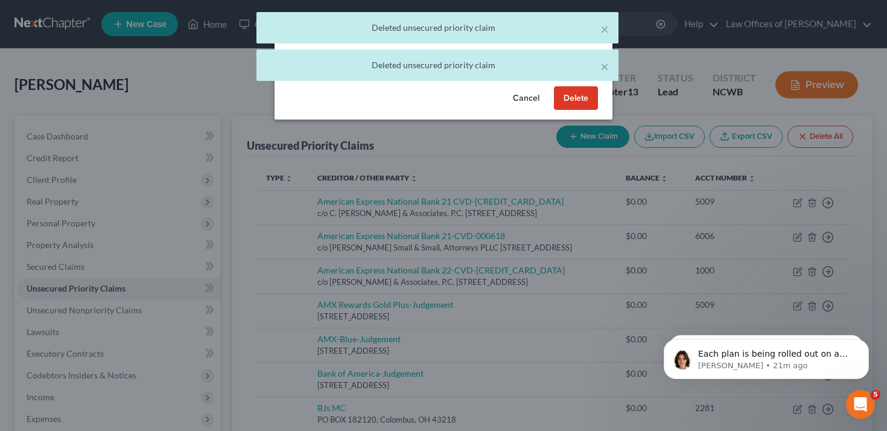
drag, startPoint x: 584, startPoint y: 93, endPoint x: 623, endPoint y: 114, distance: 44.5
click at [584, 93] on button "Delete" at bounding box center [576, 98] width 44 height 24
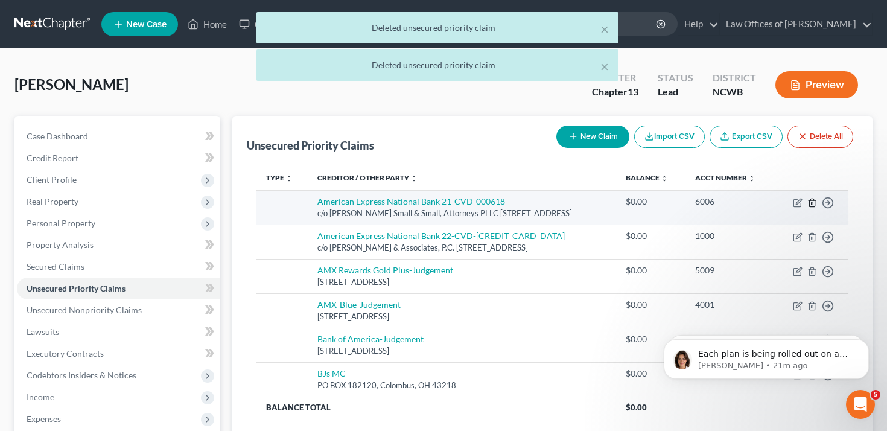
click at [811, 207] on icon "button" at bounding box center [812, 203] width 10 height 10
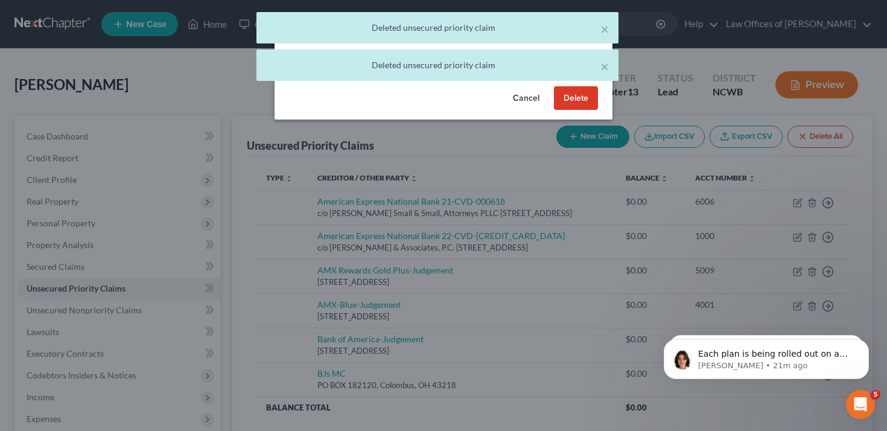
click at [569, 102] on button "Delete" at bounding box center [576, 98] width 44 height 24
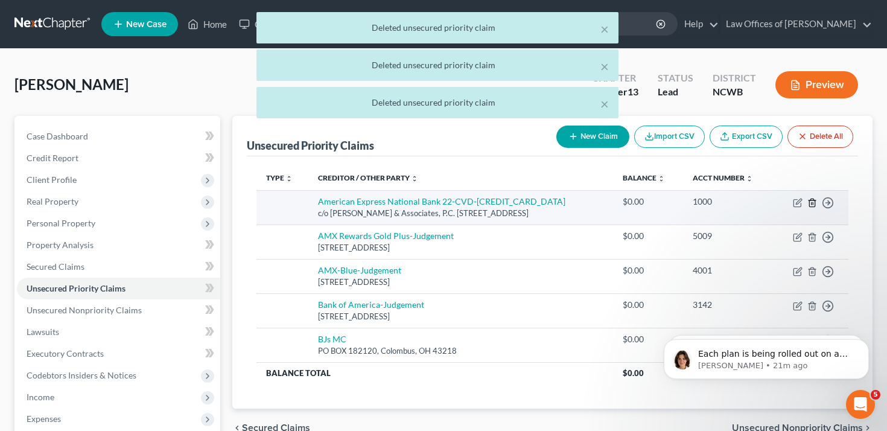
click at [809, 203] on icon "button" at bounding box center [812, 203] width 10 height 10
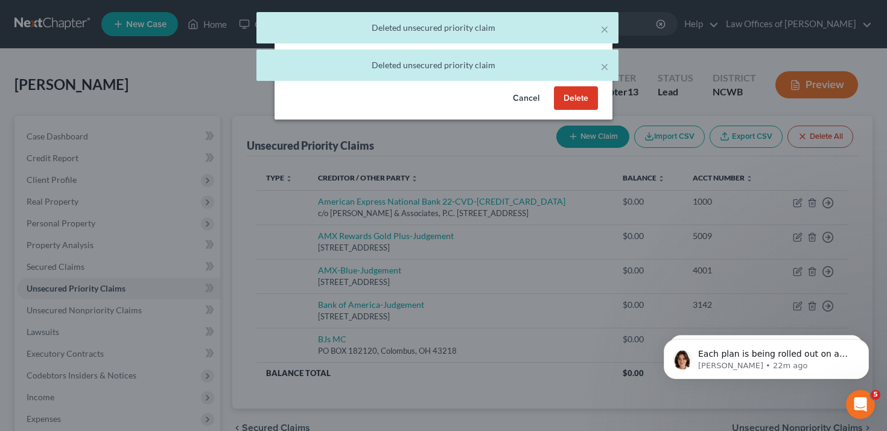
click at [584, 107] on button "Delete" at bounding box center [576, 98] width 44 height 24
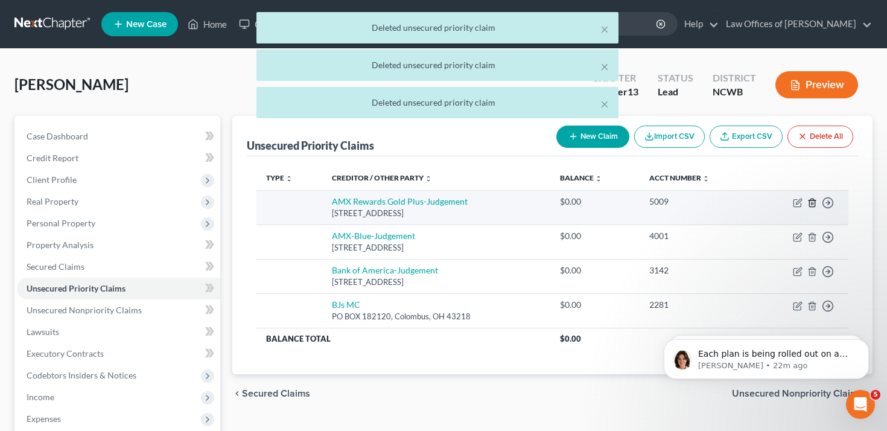
click at [812, 207] on icon "button" at bounding box center [812, 203] width 10 height 10
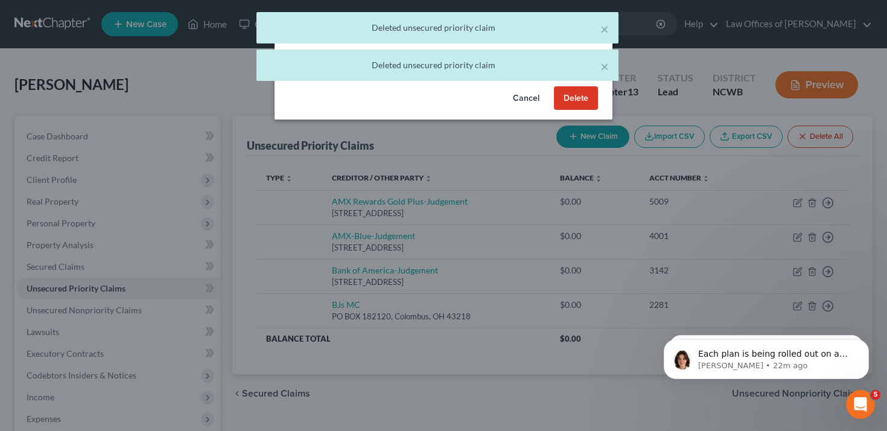
click at [581, 107] on button "Delete" at bounding box center [576, 98] width 44 height 24
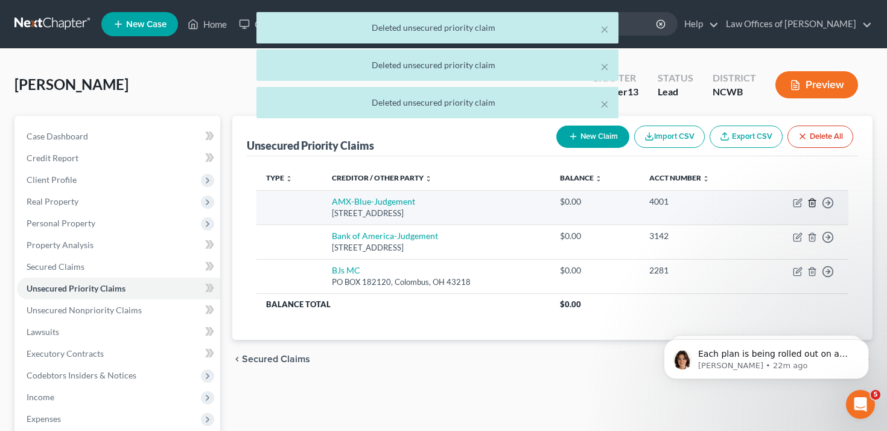
click at [815, 203] on icon "button" at bounding box center [812, 203] width 10 height 10
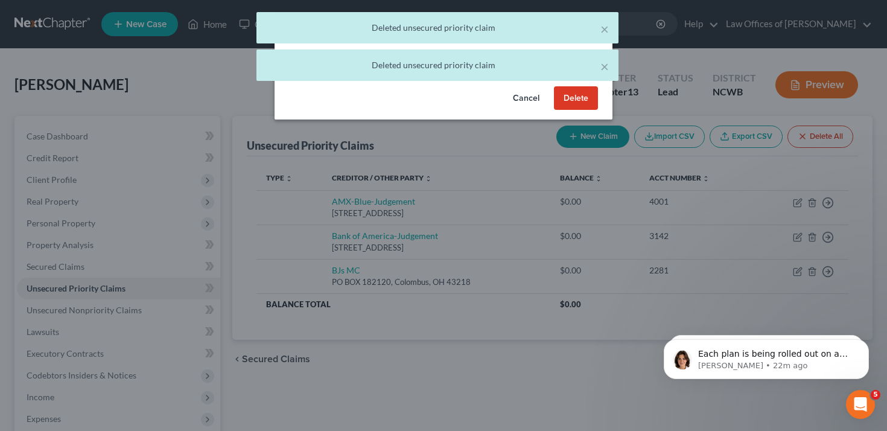
click at [587, 100] on button "Delete" at bounding box center [576, 98] width 44 height 24
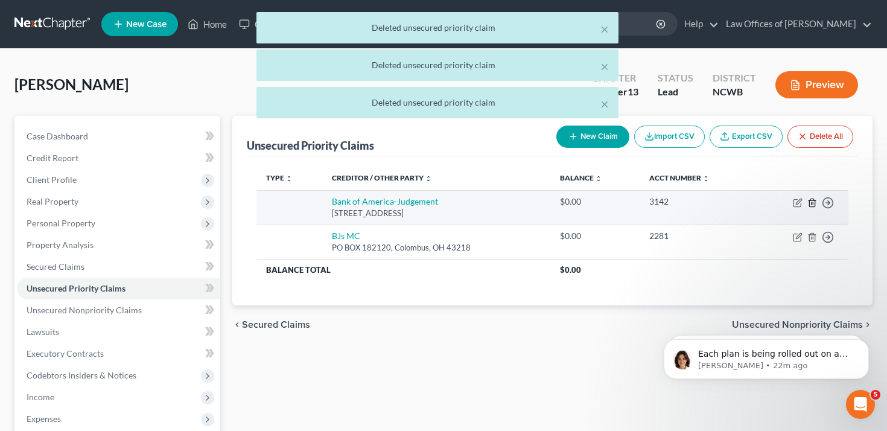
click at [809, 204] on icon "button" at bounding box center [811, 202] width 5 height 8
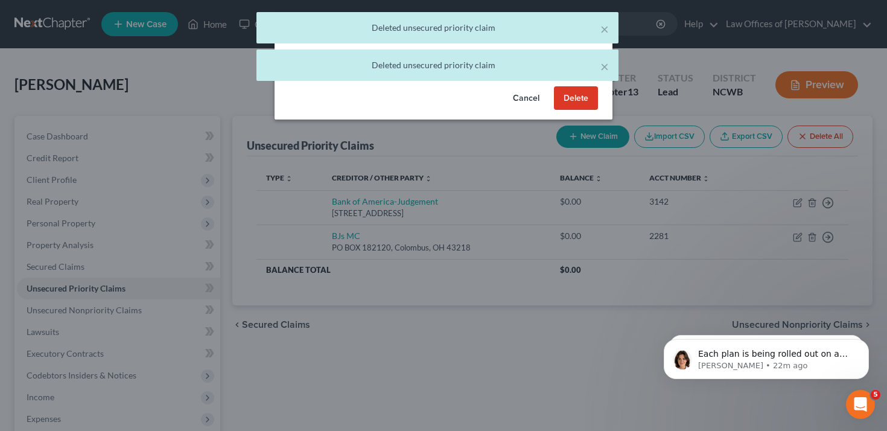
click at [584, 100] on button "Delete" at bounding box center [576, 98] width 44 height 24
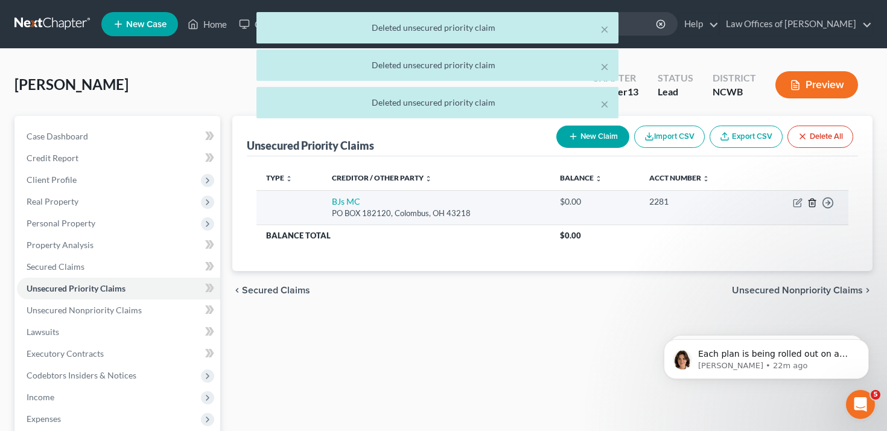
click at [812, 201] on icon "button" at bounding box center [812, 203] width 10 height 10
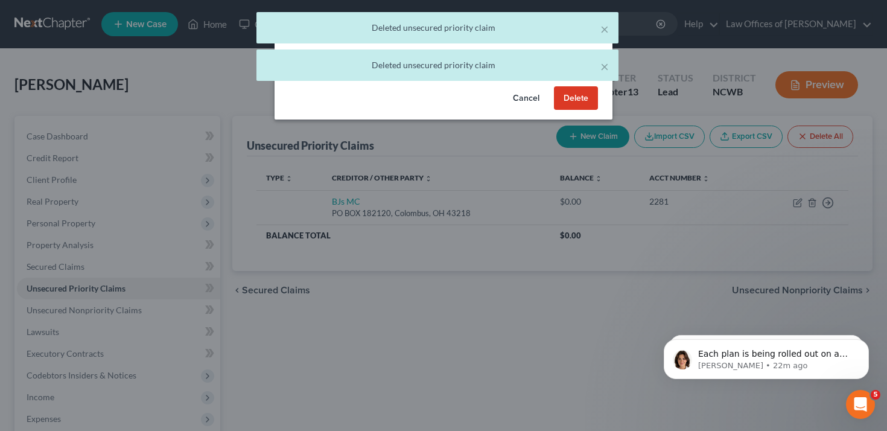
click at [593, 101] on button "Delete" at bounding box center [576, 98] width 44 height 24
